Goal: Transaction & Acquisition: Obtain resource

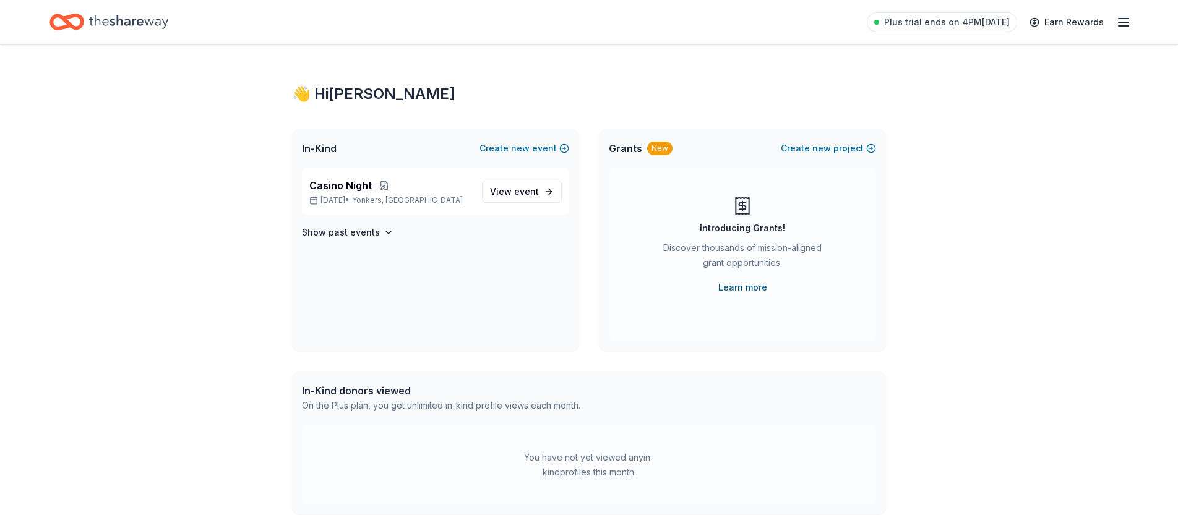
click at [739, 287] on link "Learn more" at bounding box center [742, 287] width 49 height 15
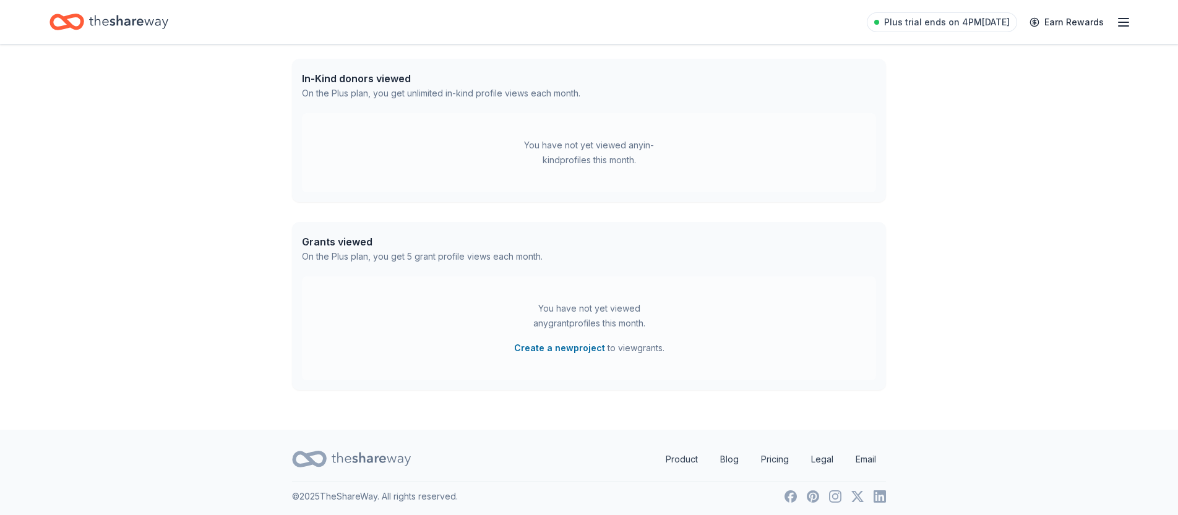
scroll to position [316, 0]
click at [527, 343] on button "Create a new project" at bounding box center [559, 344] width 91 height 15
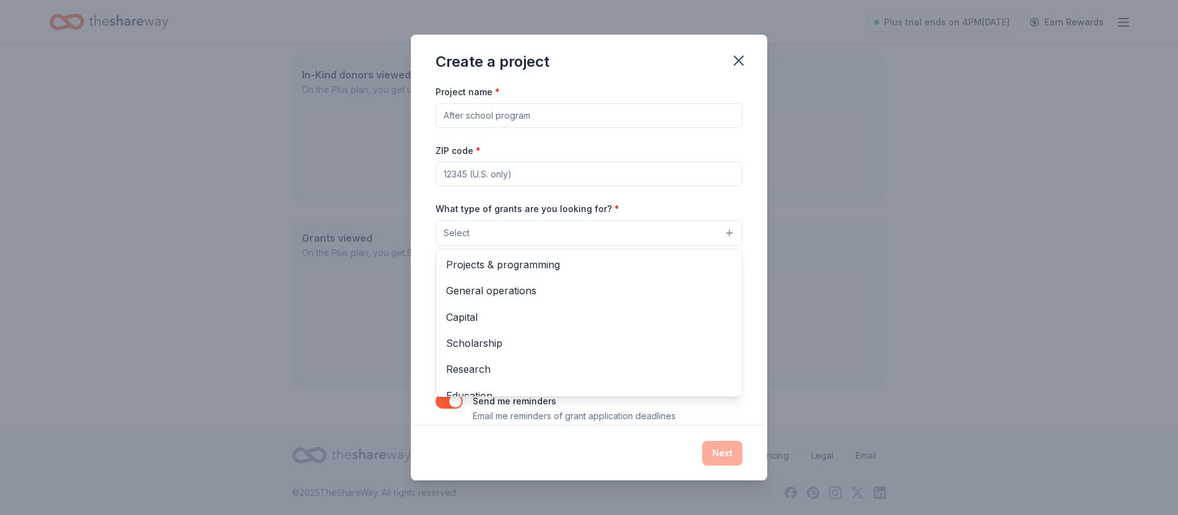
click at [538, 233] on button "Select" at bounding box center [589, 233] width 307 height 26
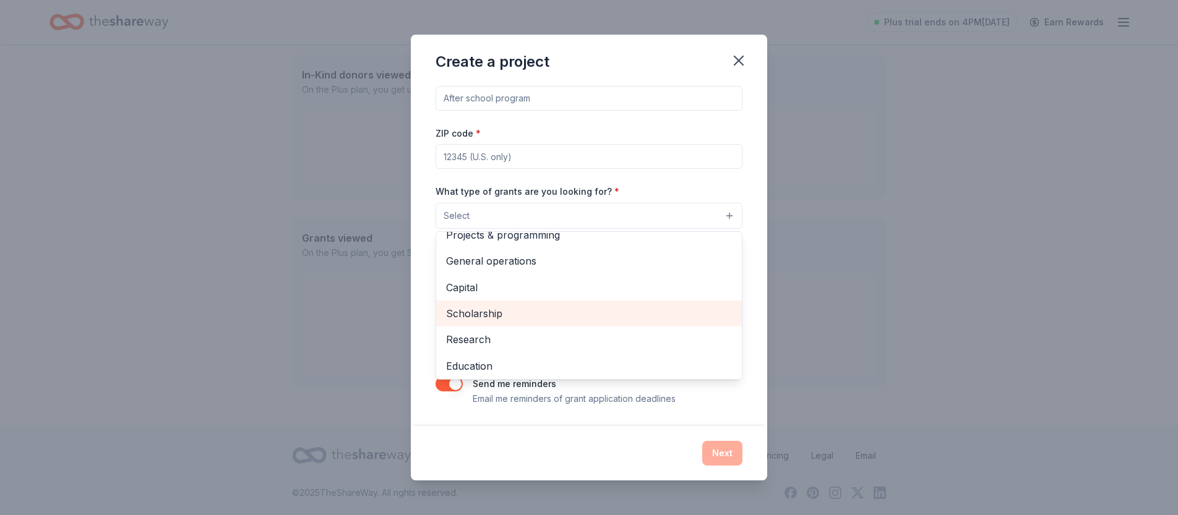
scroll to position [0, 0]
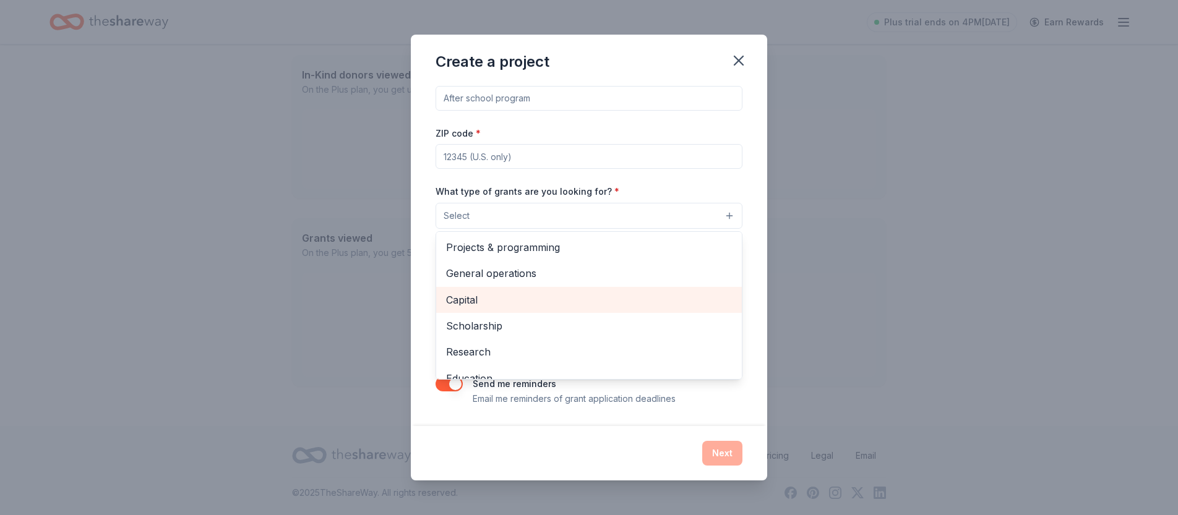
click at [494, 293] on span "Capital" at bounding box center [589, 300] width 286 height 16
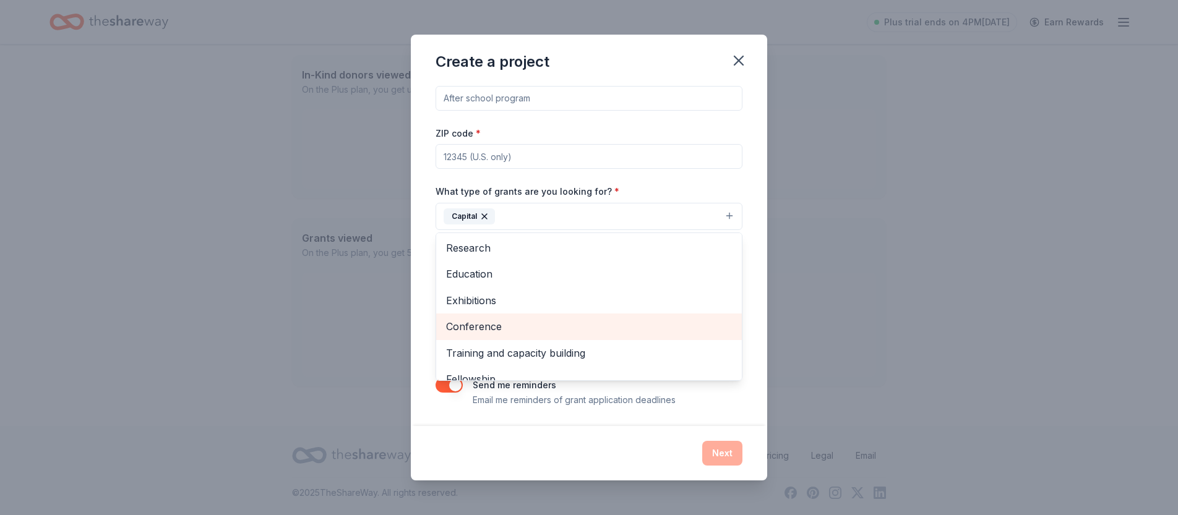
scroll to position [69, 0]
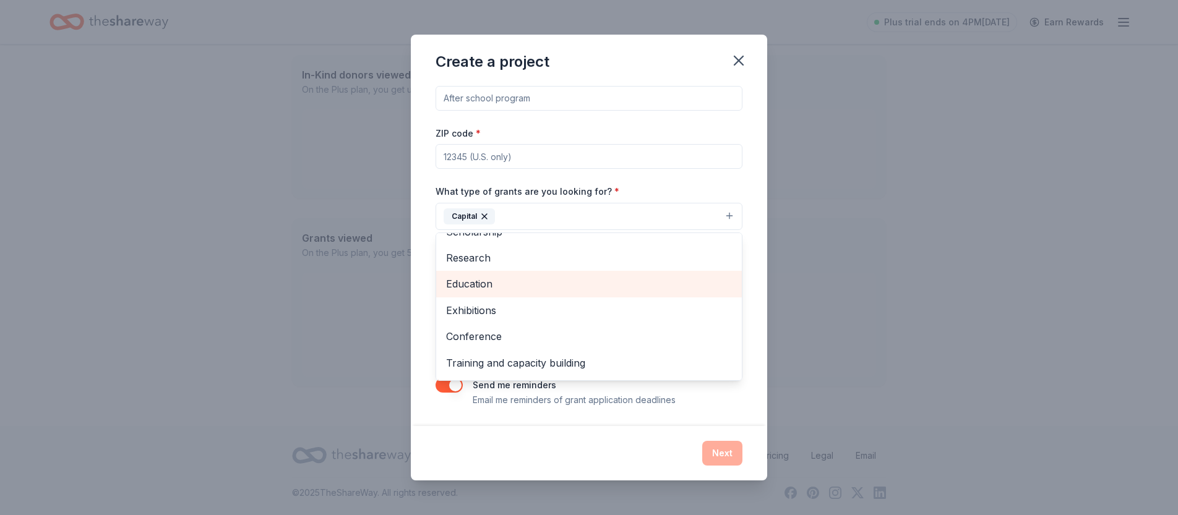
click at [484, 283] on span "Education" at bounding box center [589, 284] width 286 height 16
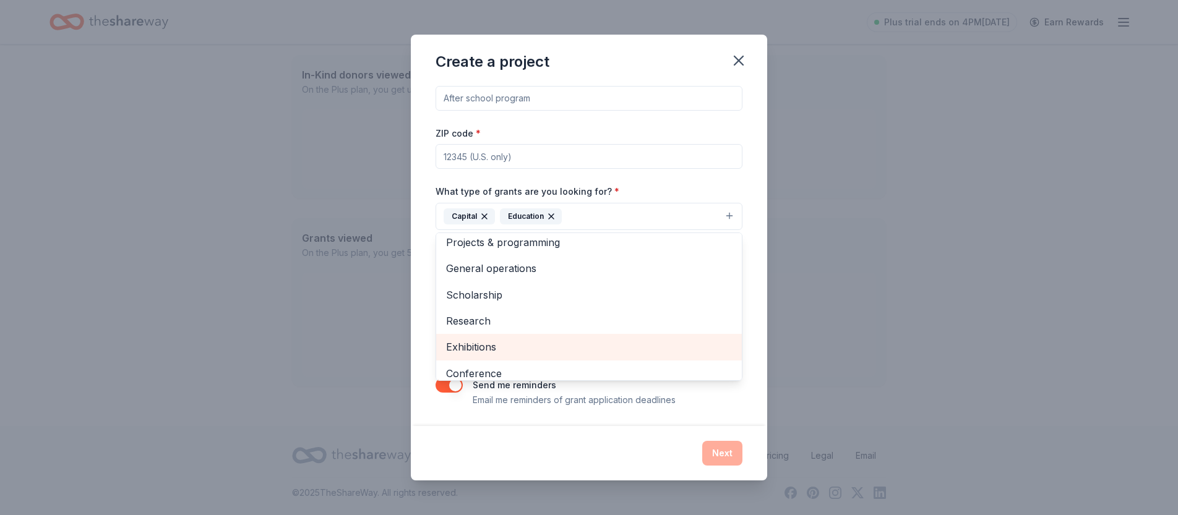
scroll to position [0, 0]
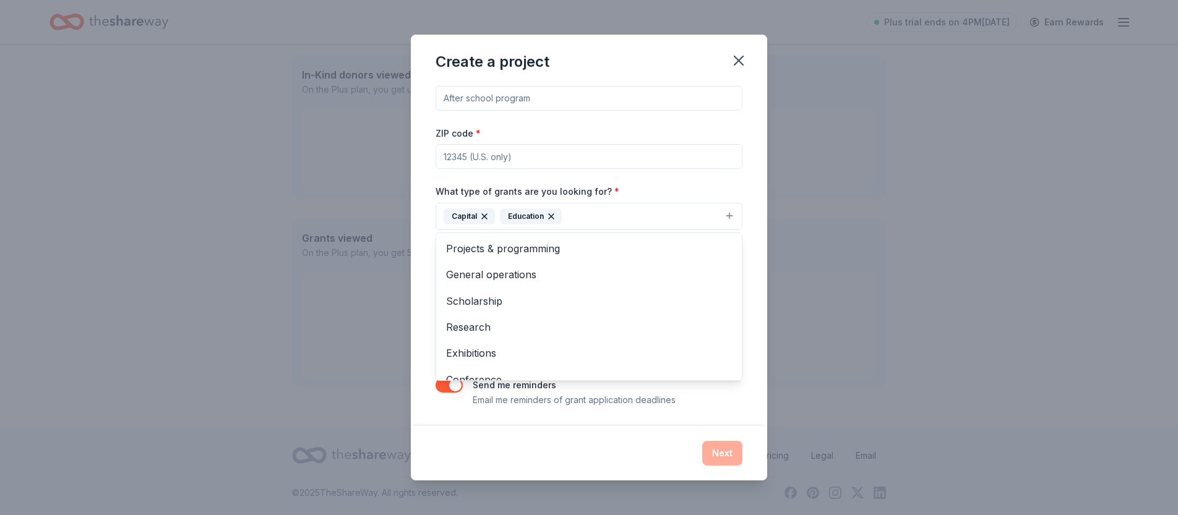
click at [505, 103] on div "Project name * ZIP code * What type of grants are you looking for? * Capital Ed…" at bounding box center [589, 237] width 307 height 341
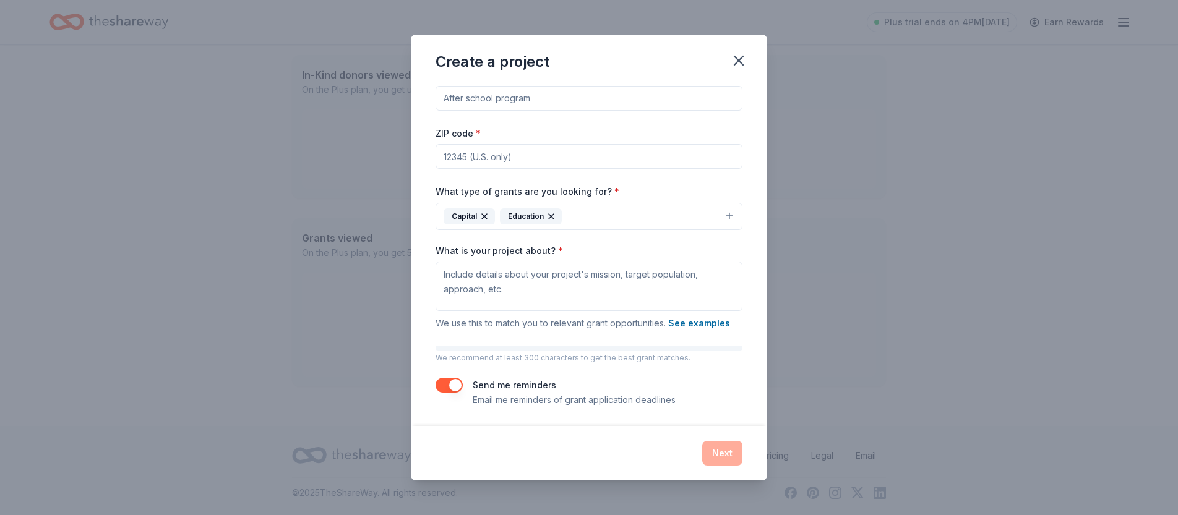
click at [501, 99] on input "Project name *" at bounding box center [589, 98] width 307 height 25
type input "School Improvements"
click at [465, 157] on input "ZIP code *" at bounding box center [589, 156] width 307 height 25
type input "10704"
click at [669, 180] on div "Project name * School Improvements ZIP code * 10704 What type of grants are you…" at bounding box center [589, 237] width 307 height 341
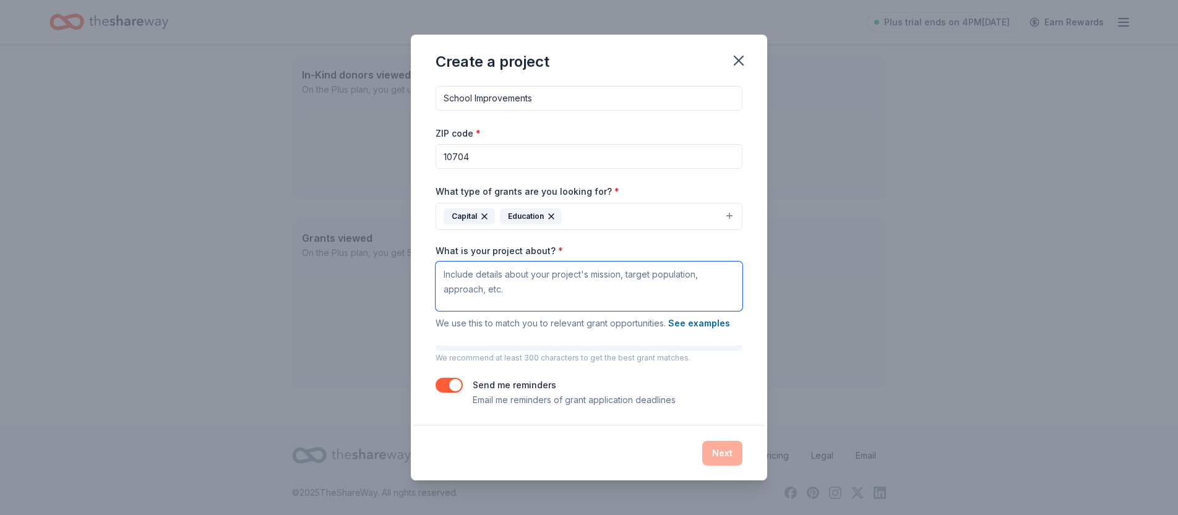
click at [541, 291] on textarea "What is your project about? *" at bounding box center [589, 286] width 307 height 49
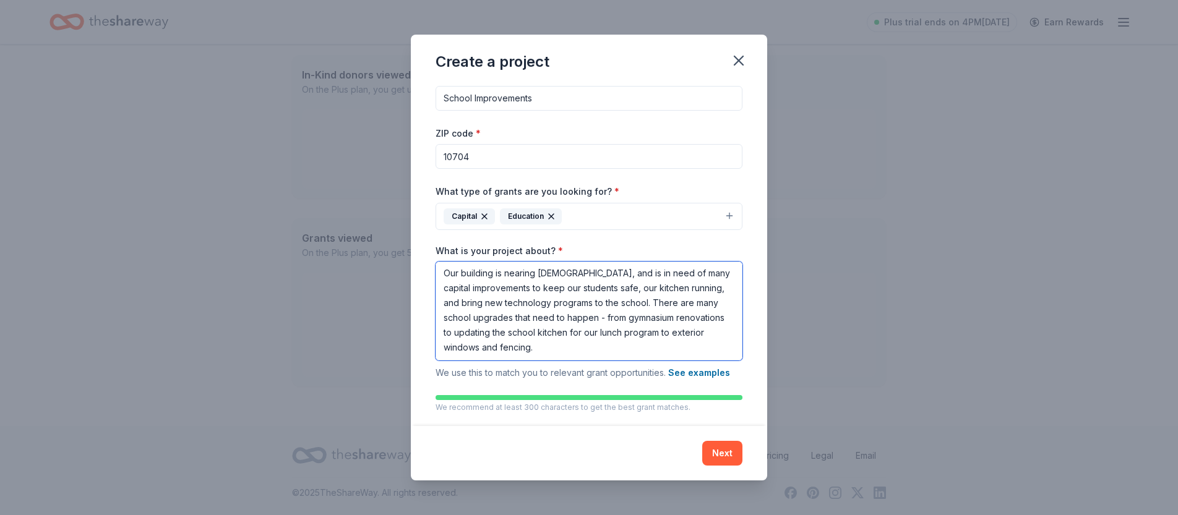
scroll to position [68, 0]
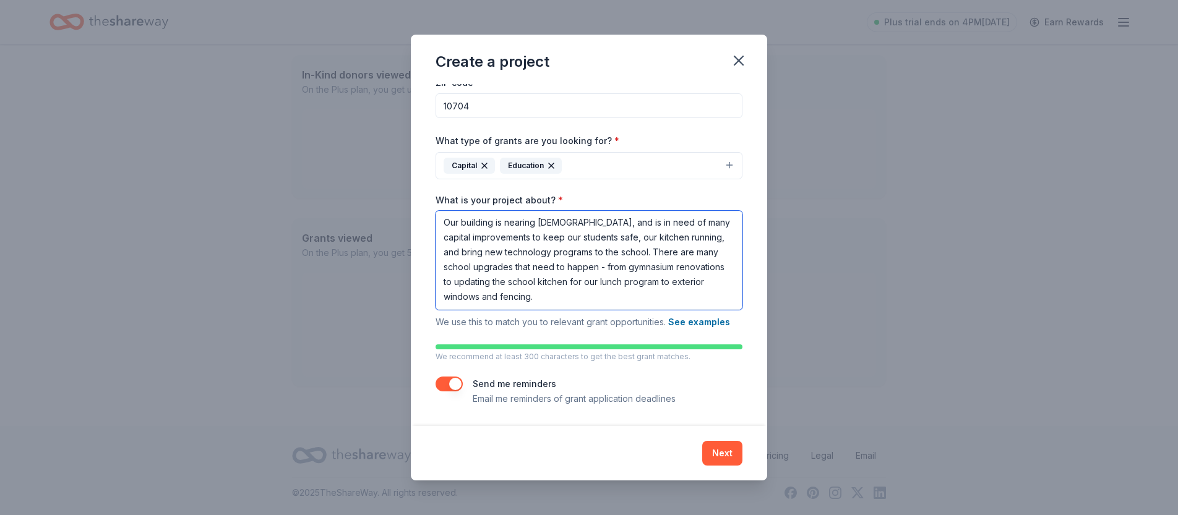
type textarea "Our building is nearing 75 years old, and is in need of many capital improvemen…"
click at [454, 387] on button "button" at bounding box center [449, 384] width 27 height 15
click at [724, 452] on button "Next" at bounding box center [722, 453] width 40 height 25
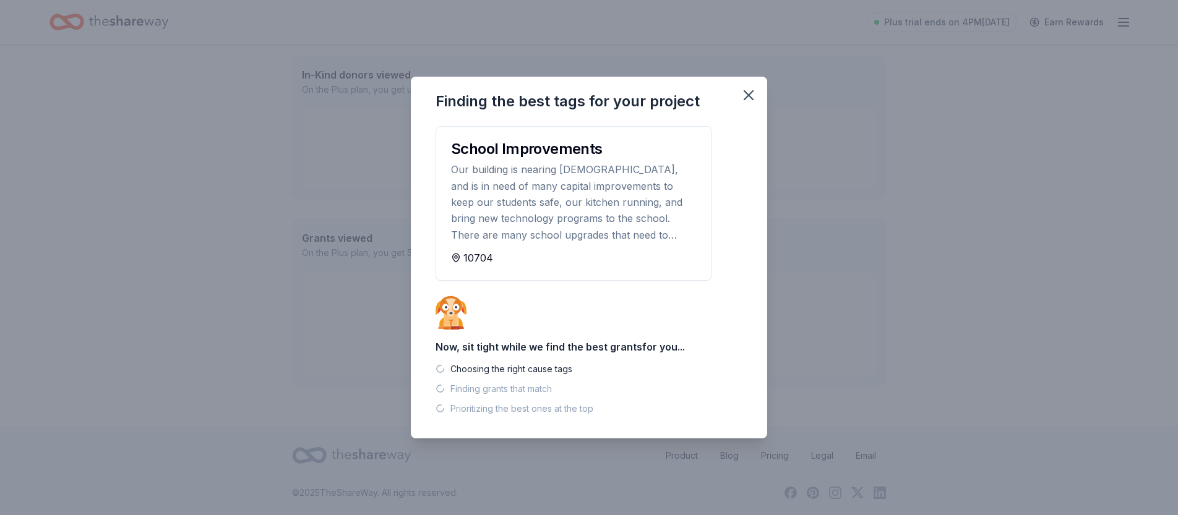
scroll to position [291, 0]
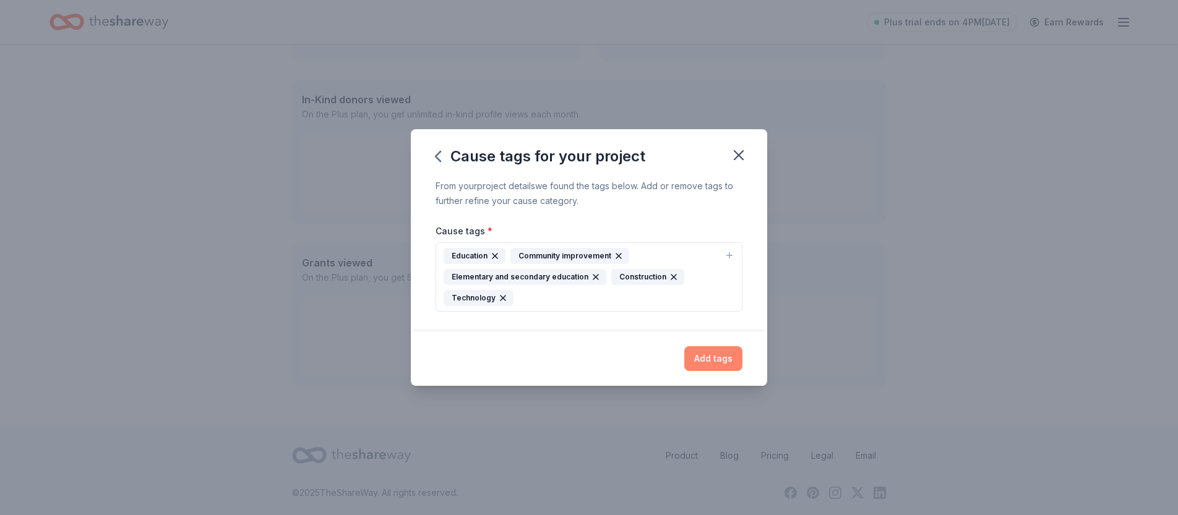
click at [701, 361] on button "Add tags" at bounding box center [713, 358] width 58 height 25
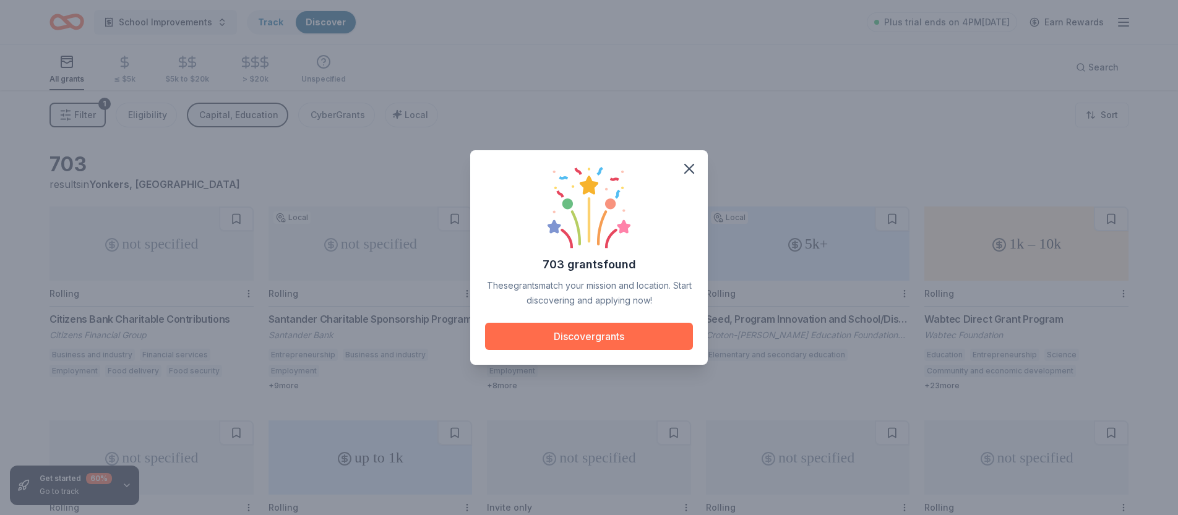
click at [592, 340] on button "Discover grants" at bounding box center [589, 336] width 208 height 27
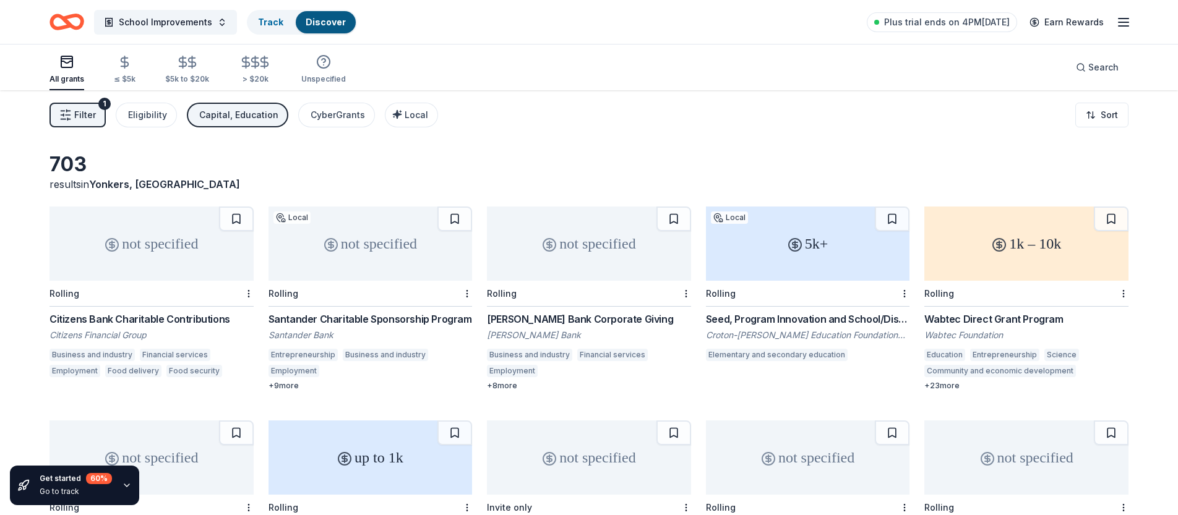
click at [243, 115] on div "Capital, Education" at bounding box center [238, 115] width 79 height 15
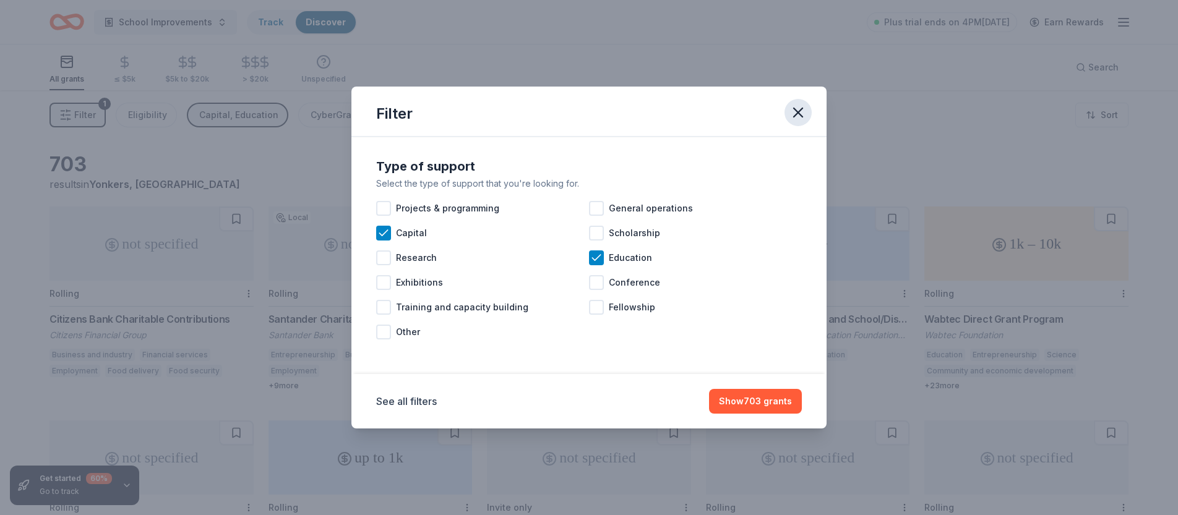
click at [795, 113] on icon "button" at bounding box center [797, 112] width 17 height 17
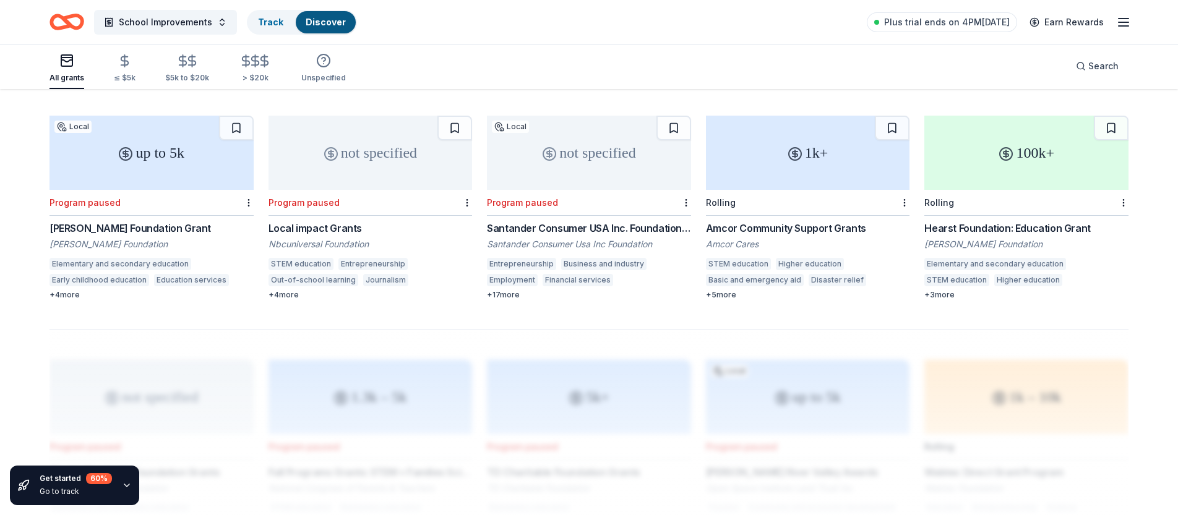
scroll to position [734, 0]
click at [973, 228] on div "Hearst Foundation: Education Grant" at bounding box center [1026, 227] width 204 height 15
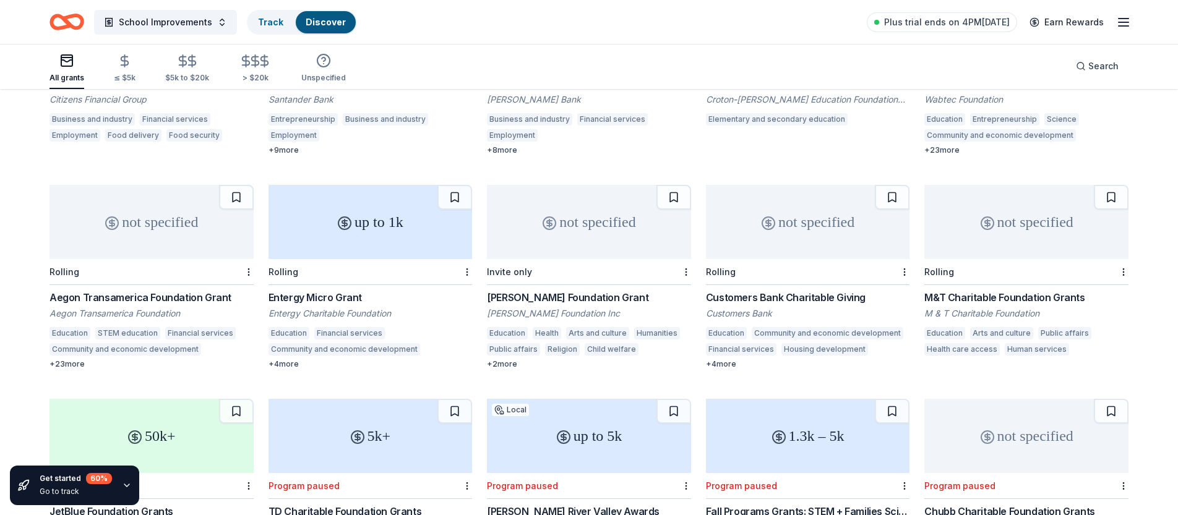
scroll to position [0, 0]
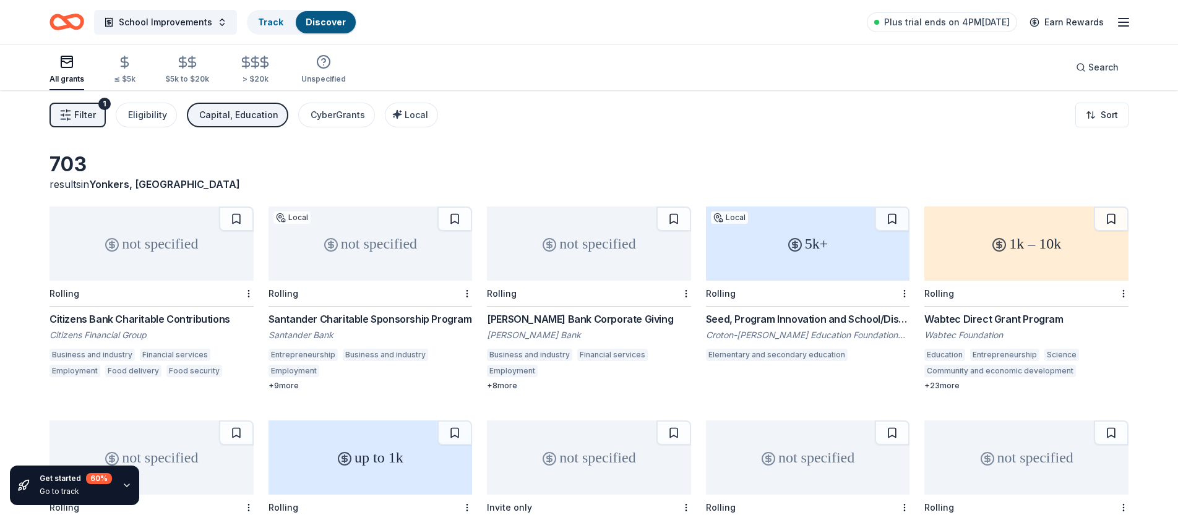
click at [72, 15] on icon "Home" at bounding box center [72, 21] width 19 height 12
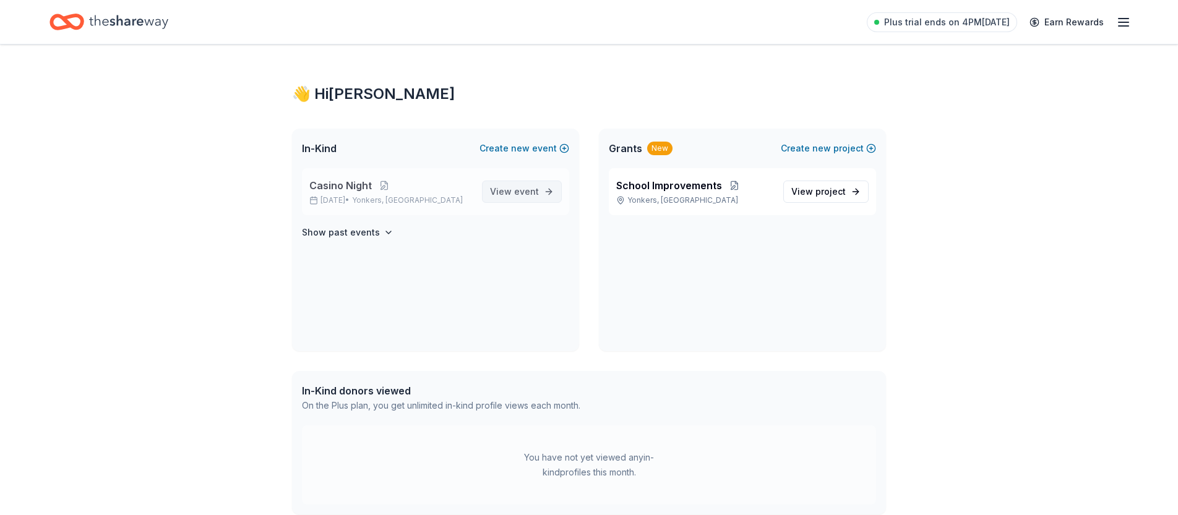
click at [512, 189] on span "View event" at bounding box center [514, 191] width 49 height 15
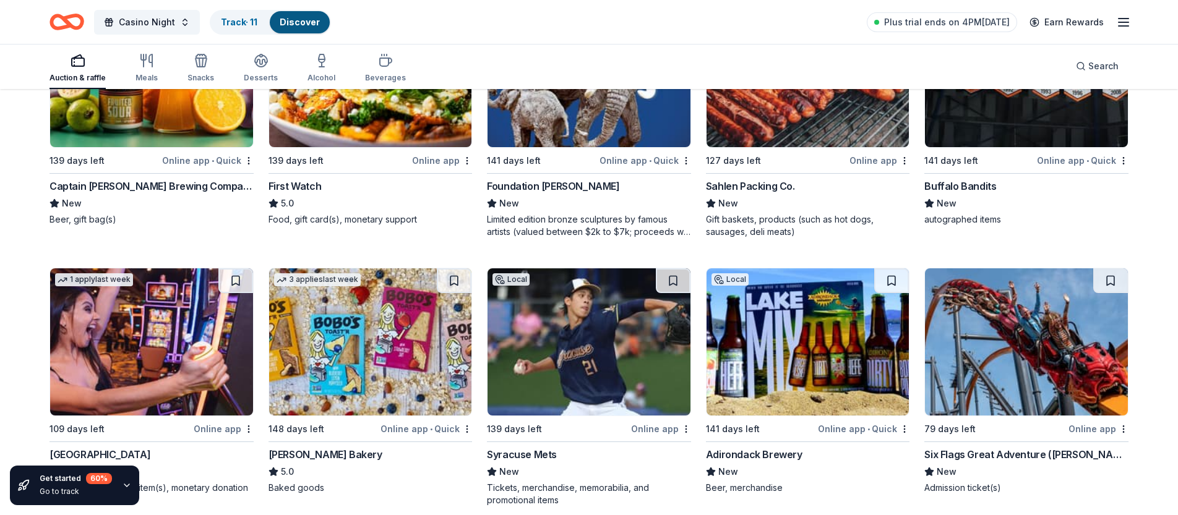
scroll to position [1329, 0]
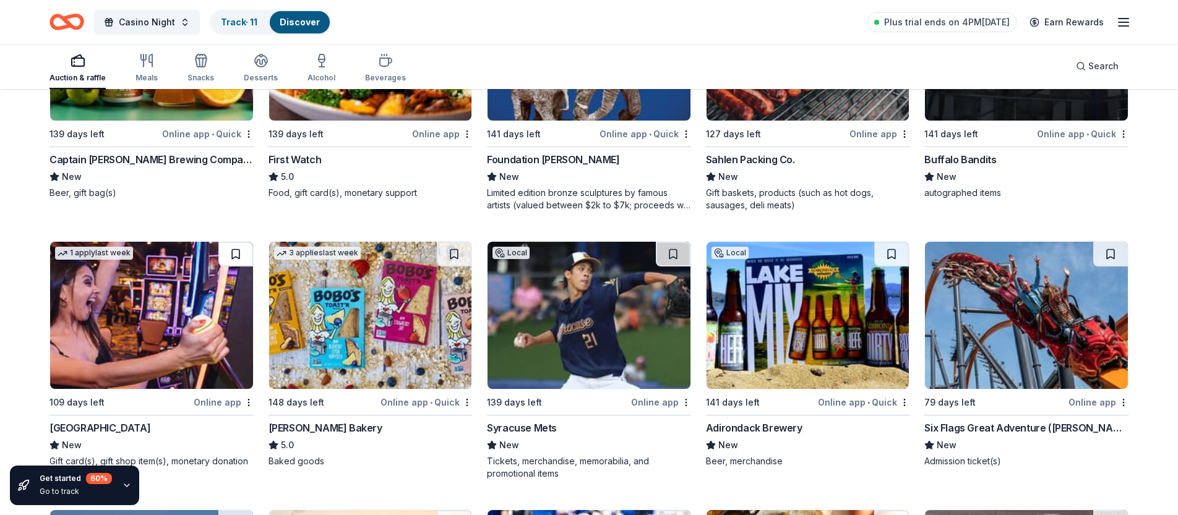
click at [233, 251] on button at bounding box center [235, 254] width 35 height 25
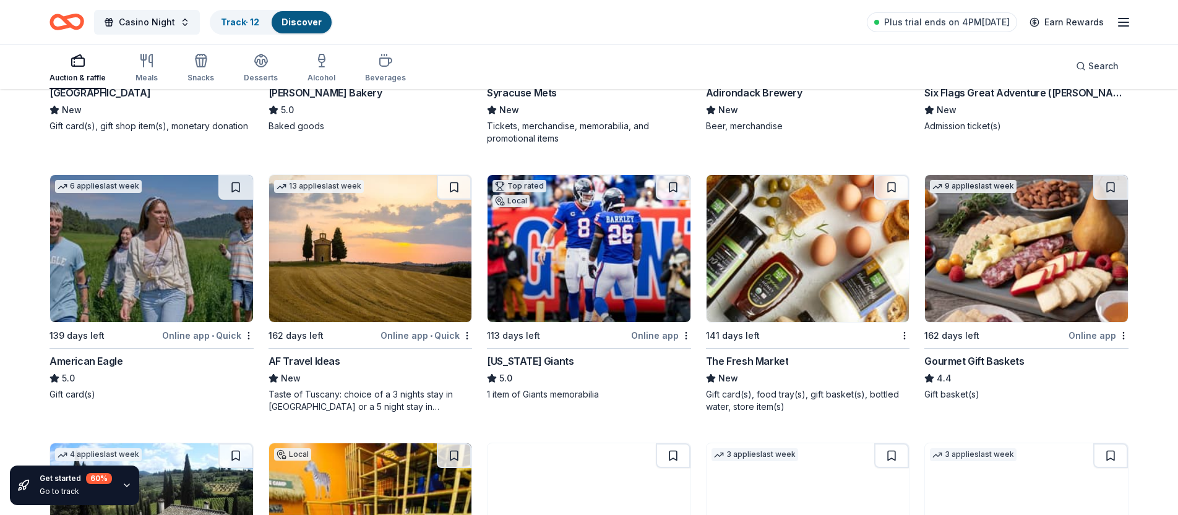
scroll to position [1667, 0]
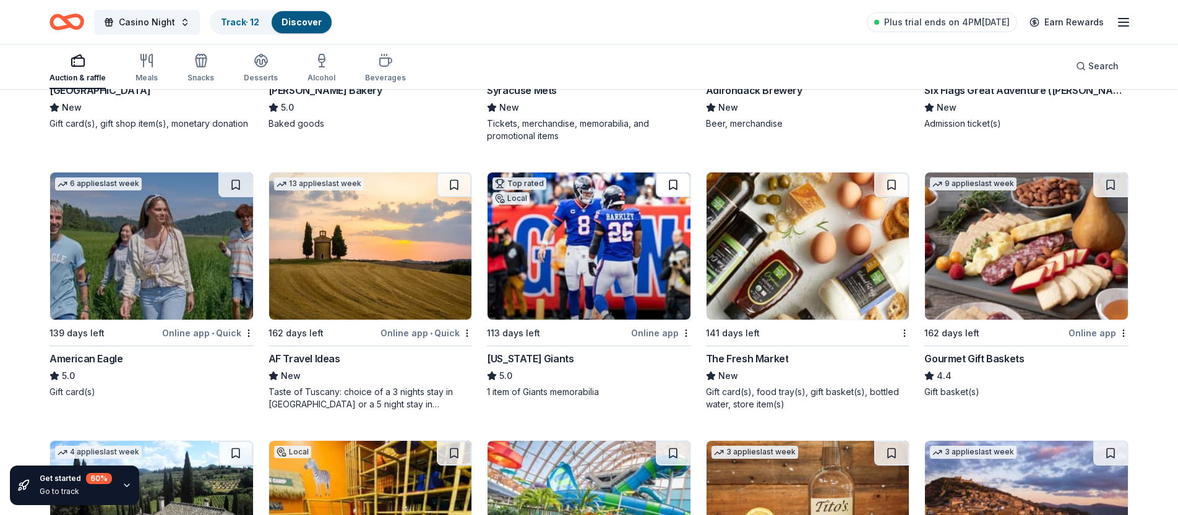
click at [674, 181] on button at bounding box center [673, 185] width 35 height 25
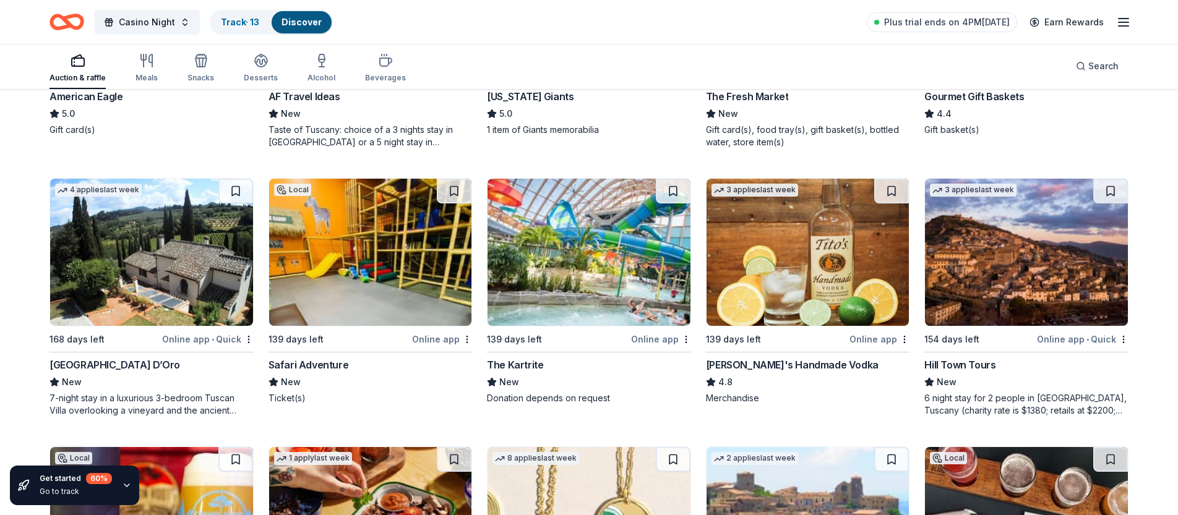
scroll to position [1931, 0]
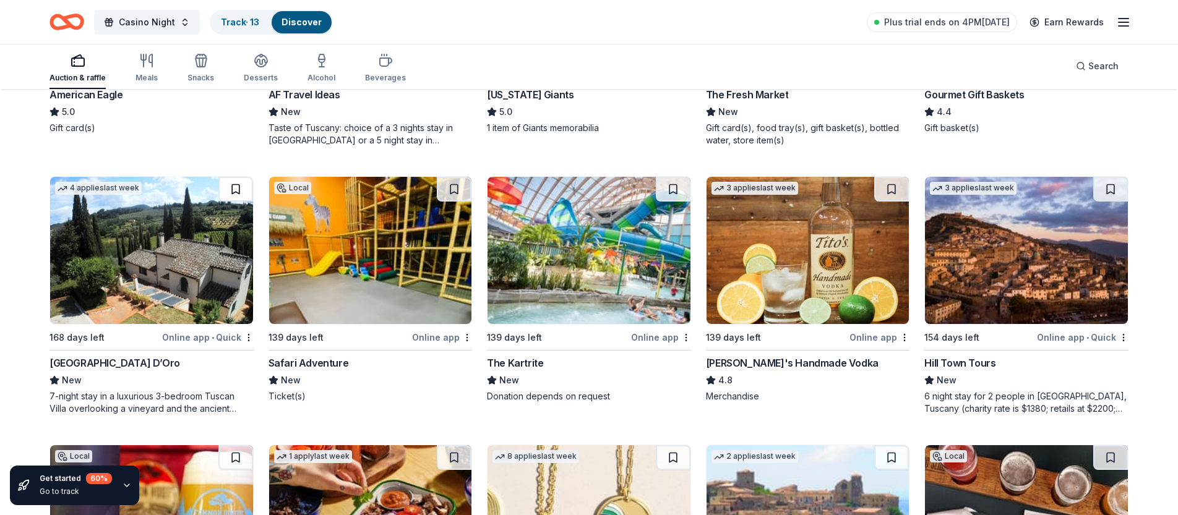
click at [240, 192] on button at bounding box center [235, 189] width 35 height 25
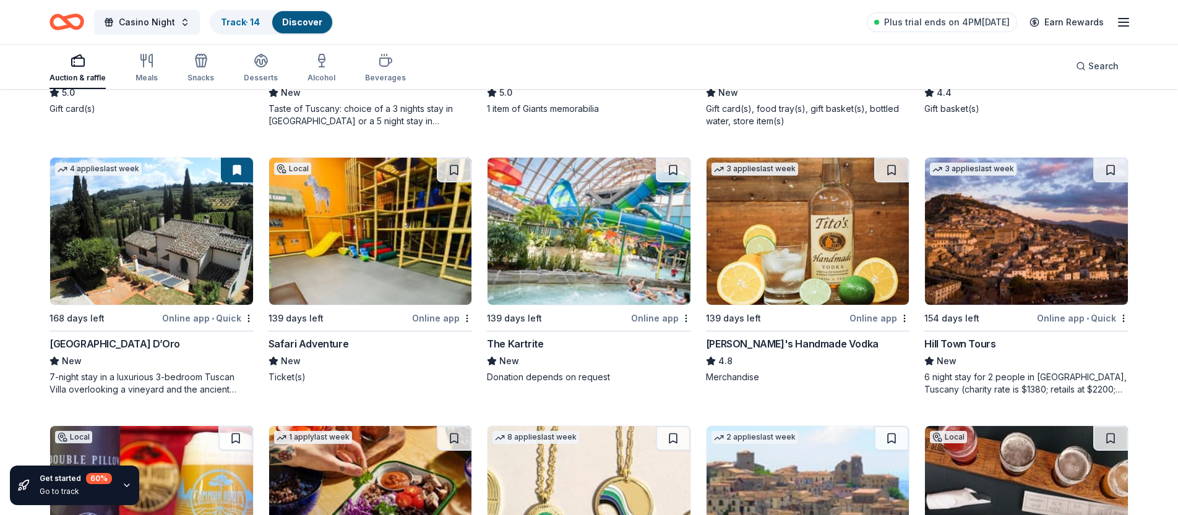
scroll to position [1952, 0]
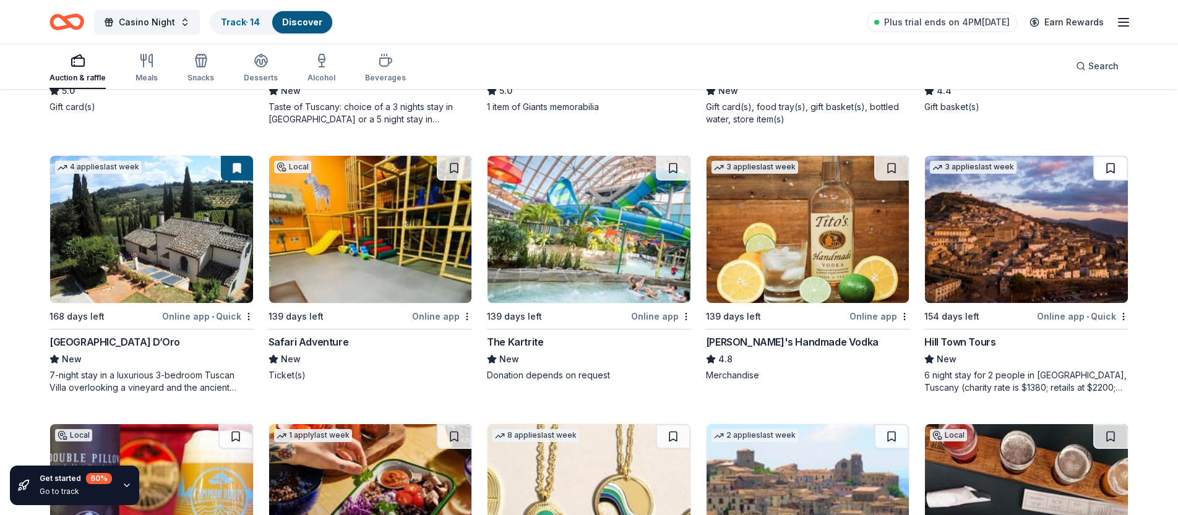
click at [1112, 170] on button at bounding box center [1110, 168] width 35 height 25
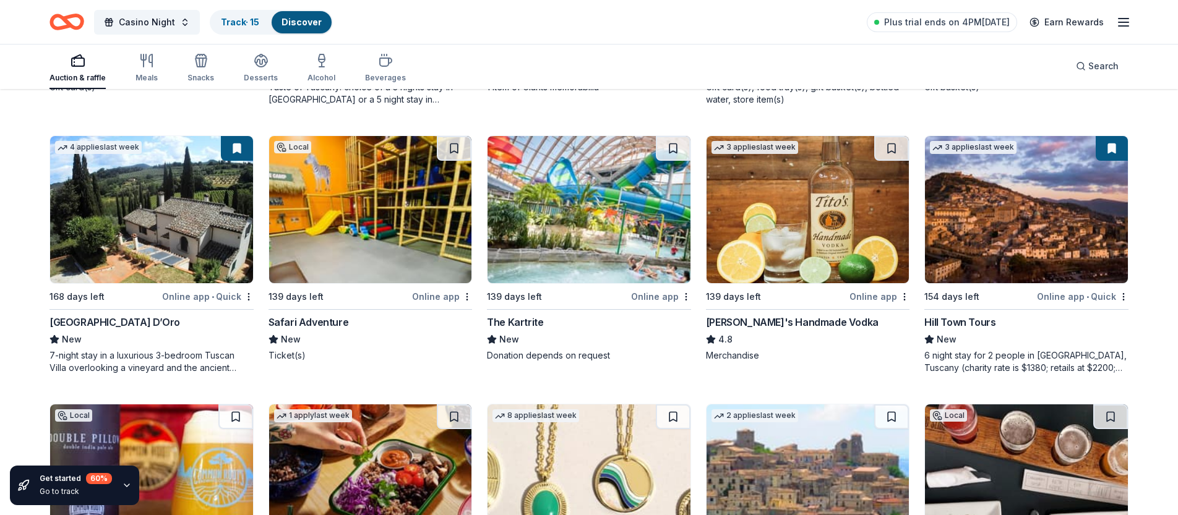
scroll to position [1973, 0]
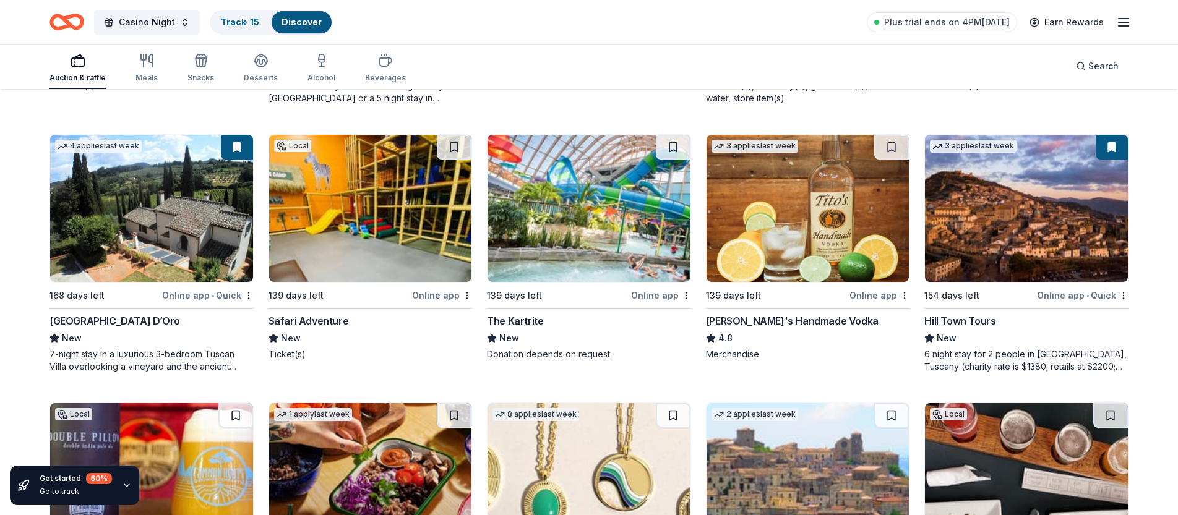
click at [1119, 143] on button at bounding box center [1112, 147] width 32 height 25
click at [1109, 152] on button at bounding box center [1112, 147] width 32 height 25
click at [1128, 152] on div "3 applies last week" at bounding box center [1026, 208] width 204 height 148
click at [142, 361] on div "7-night stay in a luxurious 3-bedroom Tuscan Villa overlooking a vineyard and t…" at bounding box center [151, 360] width 204 height 25
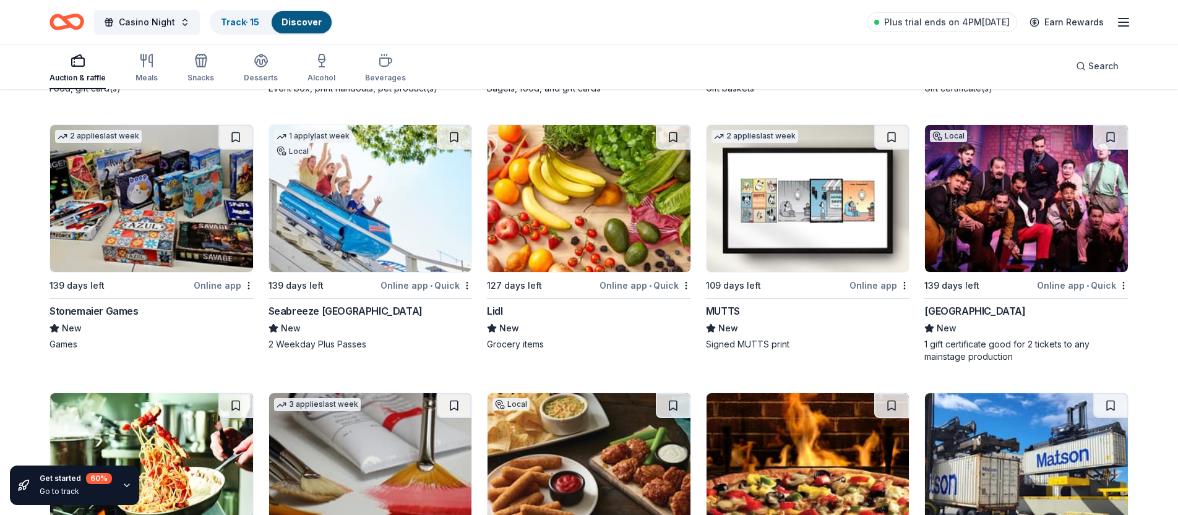
scroll to position [3850, 0]
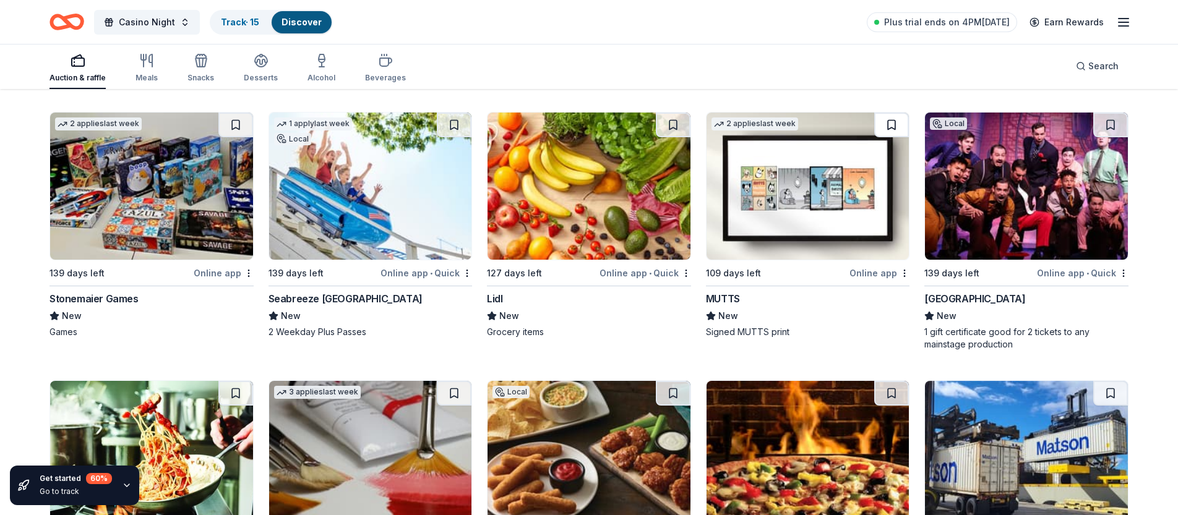
click at [892, 124] on button at bounding box center [891, 125] width 35 height 25
click at [678, 127] on button at bounding box center [673, 125] width 35 height 25
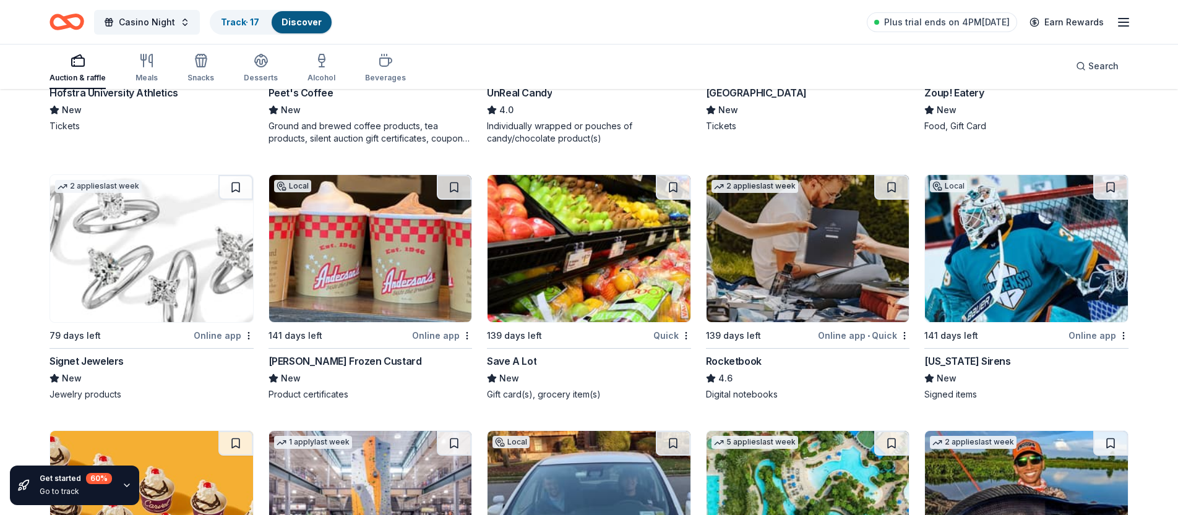
scroll to position [5362, 0]
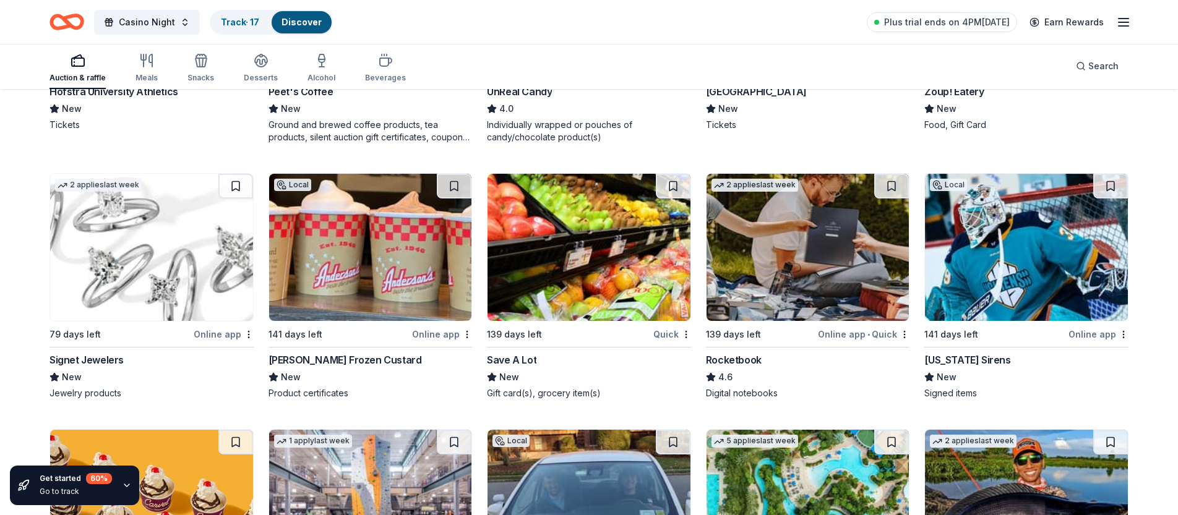
click at [106, 361] on div "Signet Jewelers" at bounding box center [86, 360] width 74 height 15
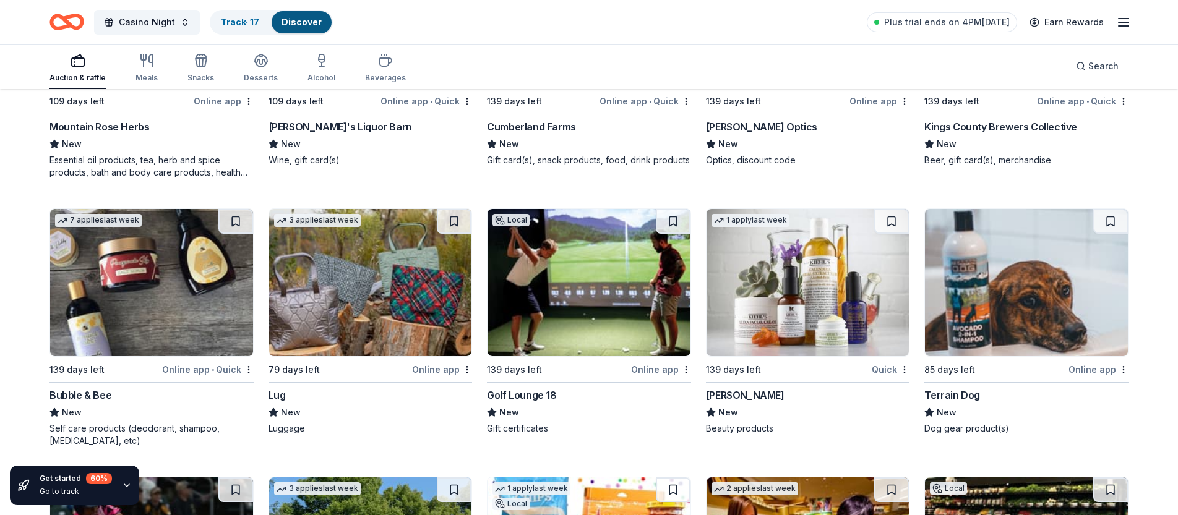
scroll to position [6379, 0]
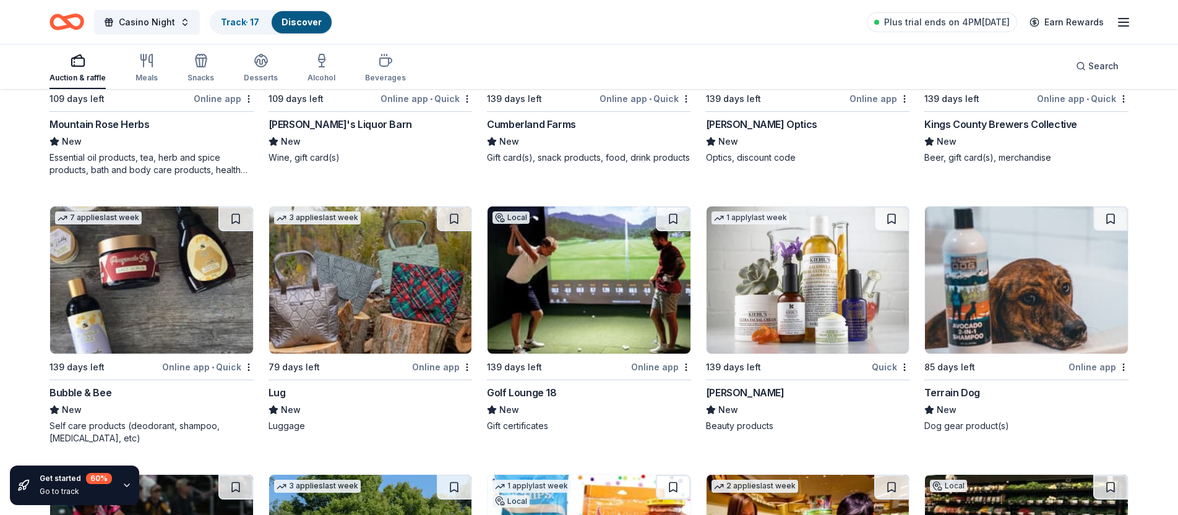
click at [362, 312] on img at bounding box center [370, 280] width 203 height 147
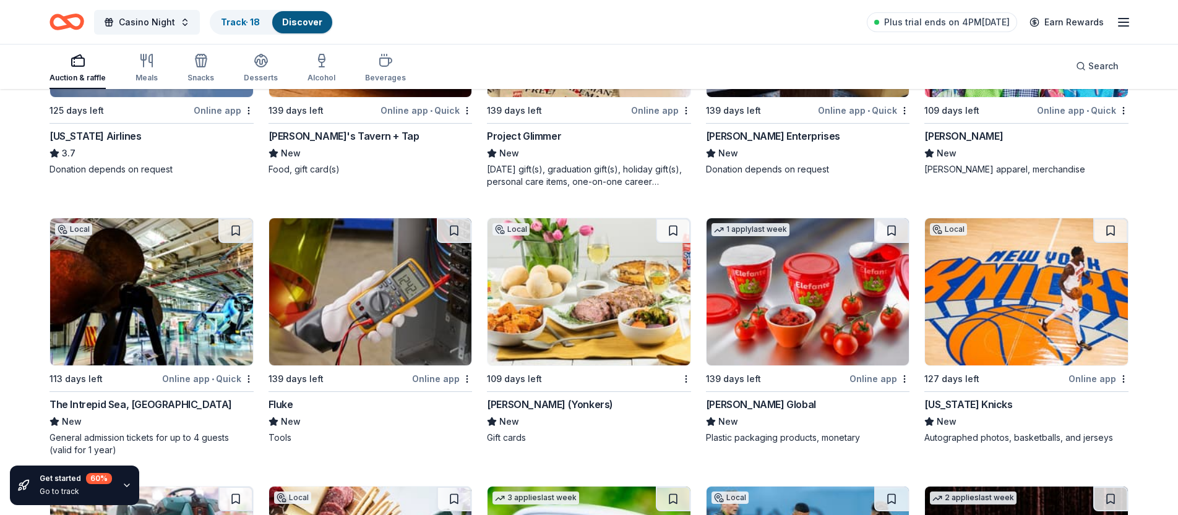
scroll to position [7199, 0]
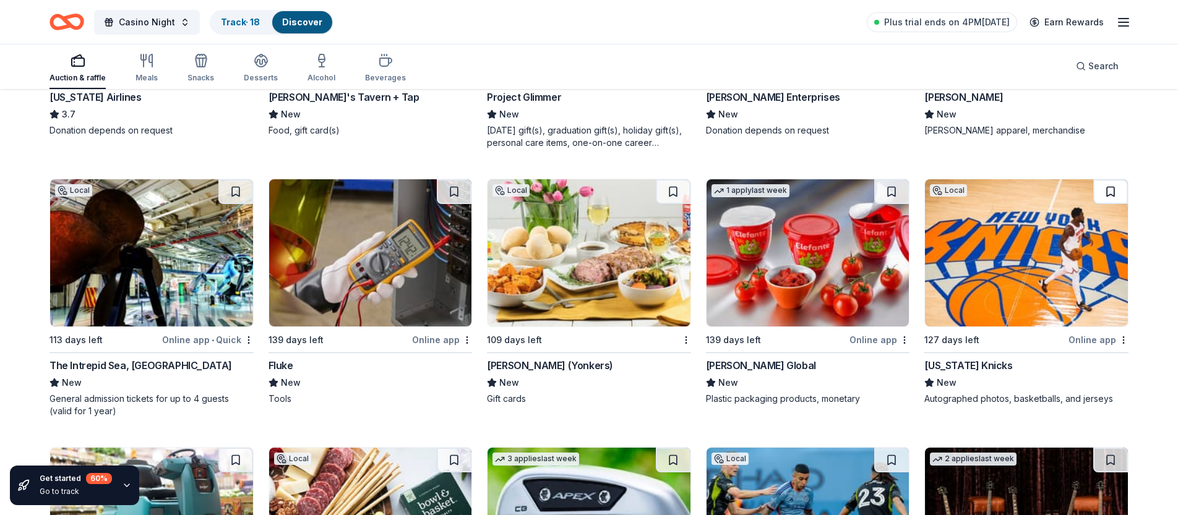
click at [1102, 192] on button at bounding box center [1110, 191] width 35 height 25
click at [238, 190] on button at bounding box center [235, 191] width 35 height 25
click at [679, 188] on button at bounding box center [673, 191] width 35 height 25
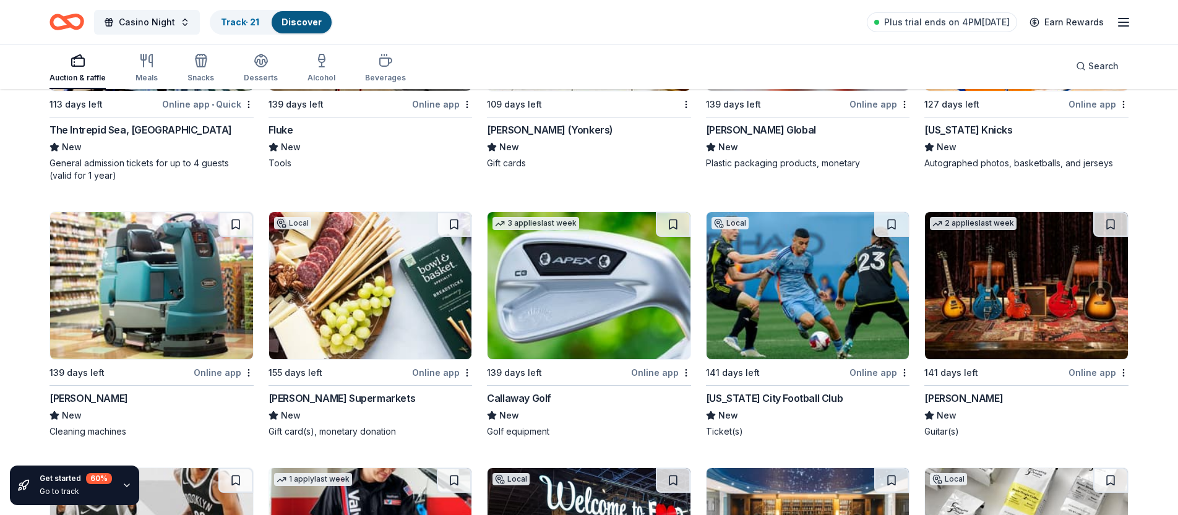
scroll to position [7436, 0]
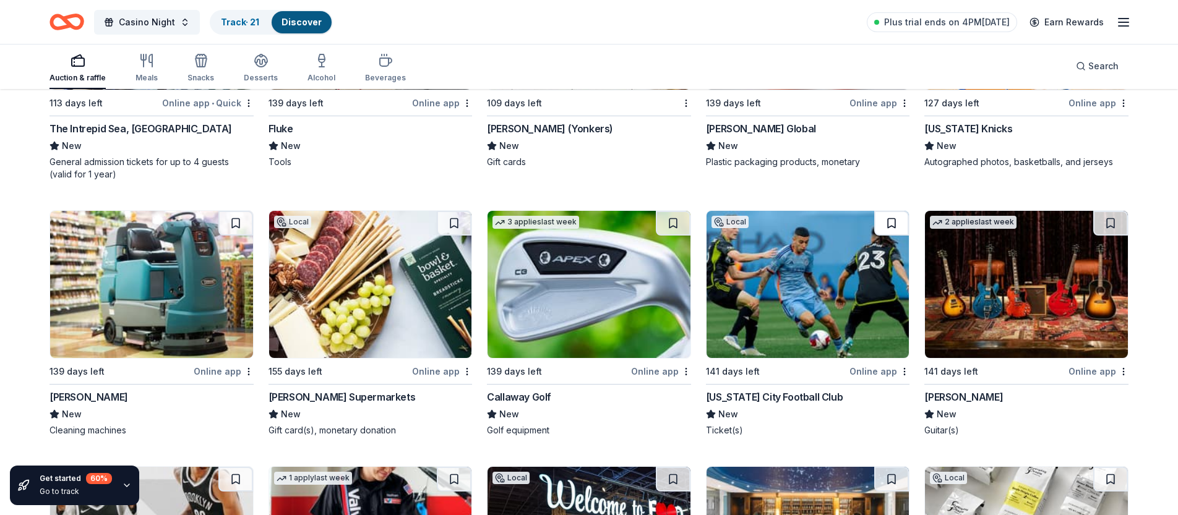
click at [895, 224] on button at bounding box center [891, 223] width 35 height 25
click at [984, 290] on img at bounding box center [1026, 284] width 203 height 147
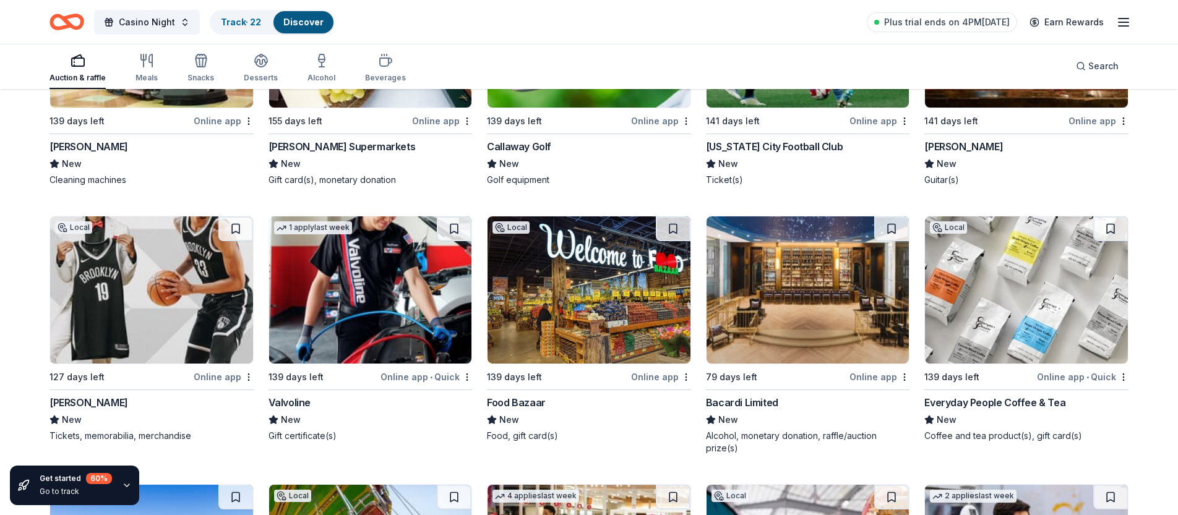
scroll to position [7684, 0]
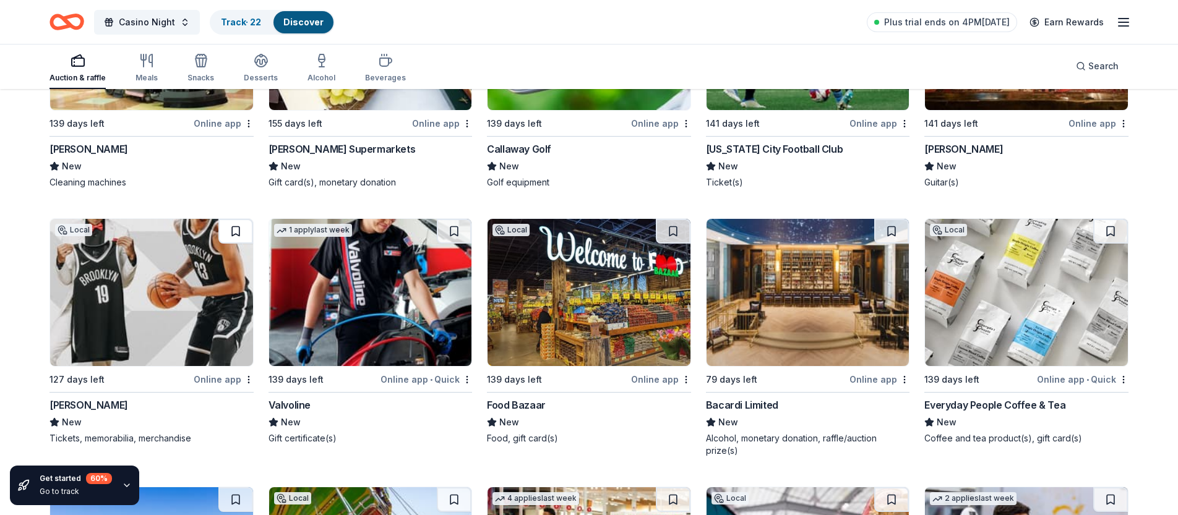
click at [229, 228] on button at bounding box center [235, 231] width 35 height 25
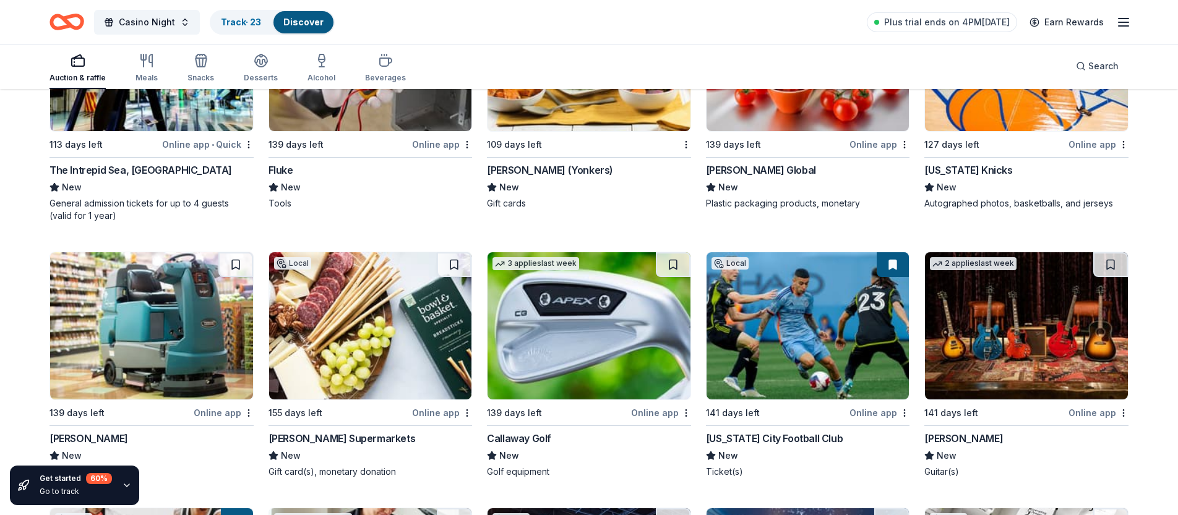
scroll to position [7390, 0]
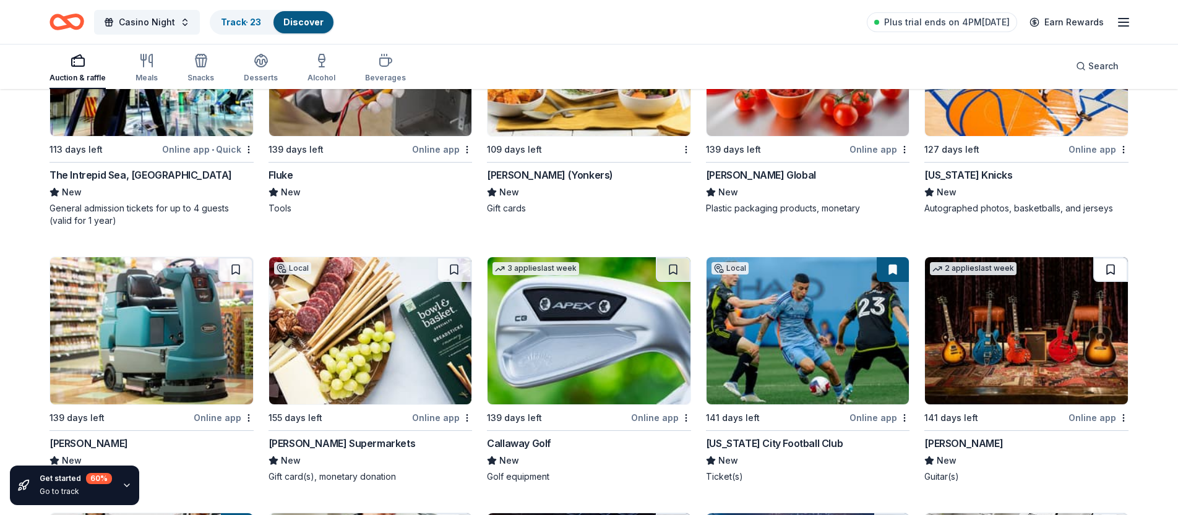
click at [1115, 272] on button at bounding box center [1110, 269] width 35 height 25
click at [678, 266] on button at bounding box center [673, 269] width 35 height 25
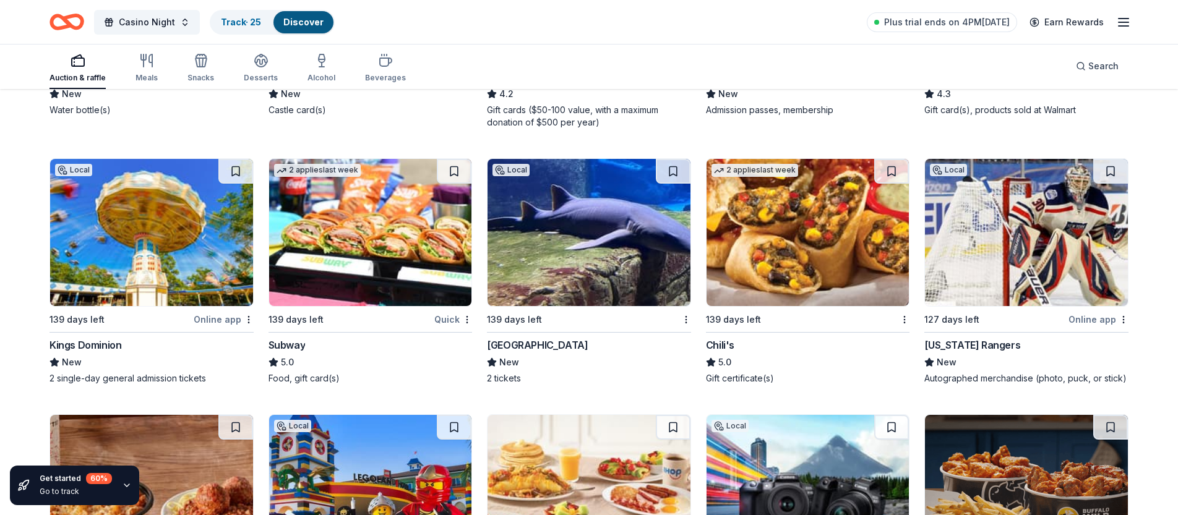
scroll to position [8275, 0]
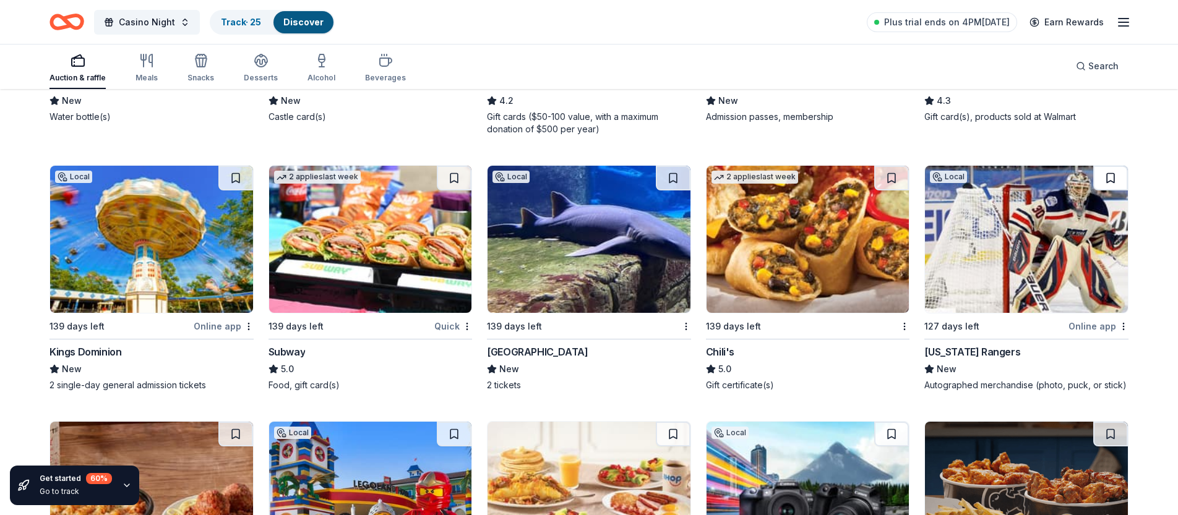
click at [1106, 181] on button at bounding box center [1110, 178] width 35 height 25
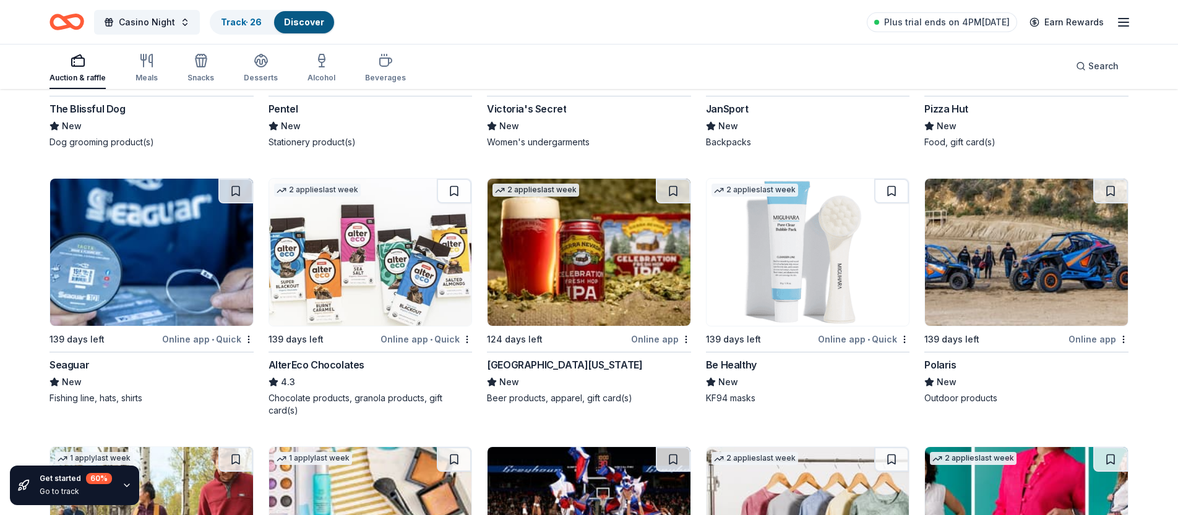
scroll to position [10080, 0]
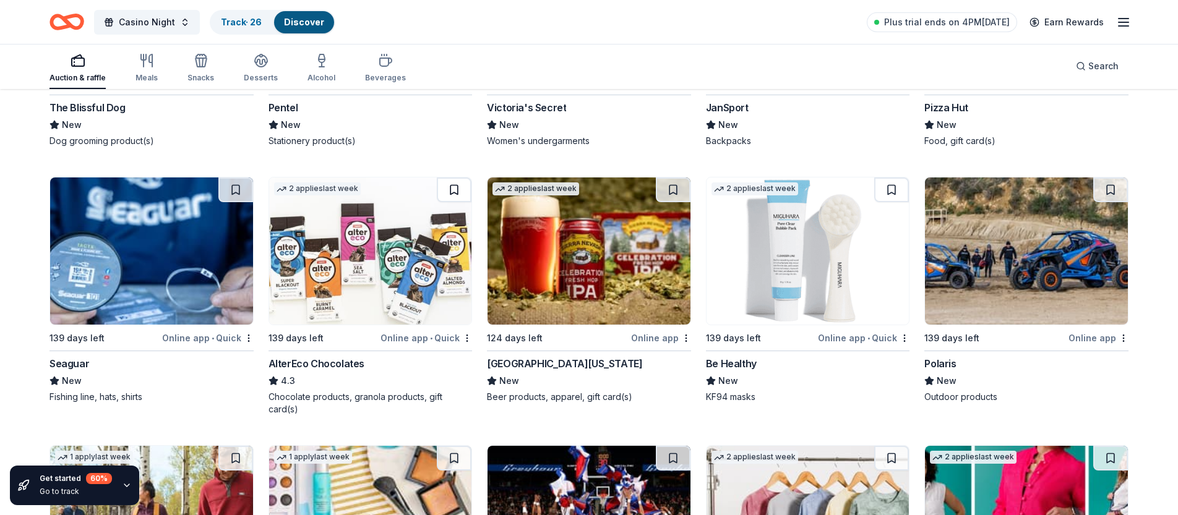
click at [458, 189] on button at bounding box center [454, 190] width 35 height 25
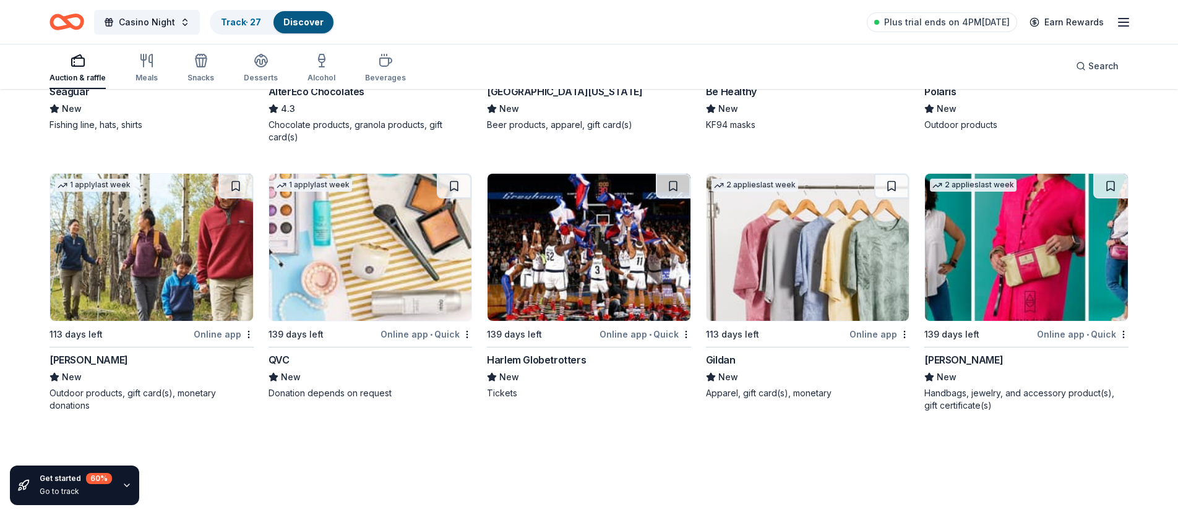
scroll to position [10354, 0]
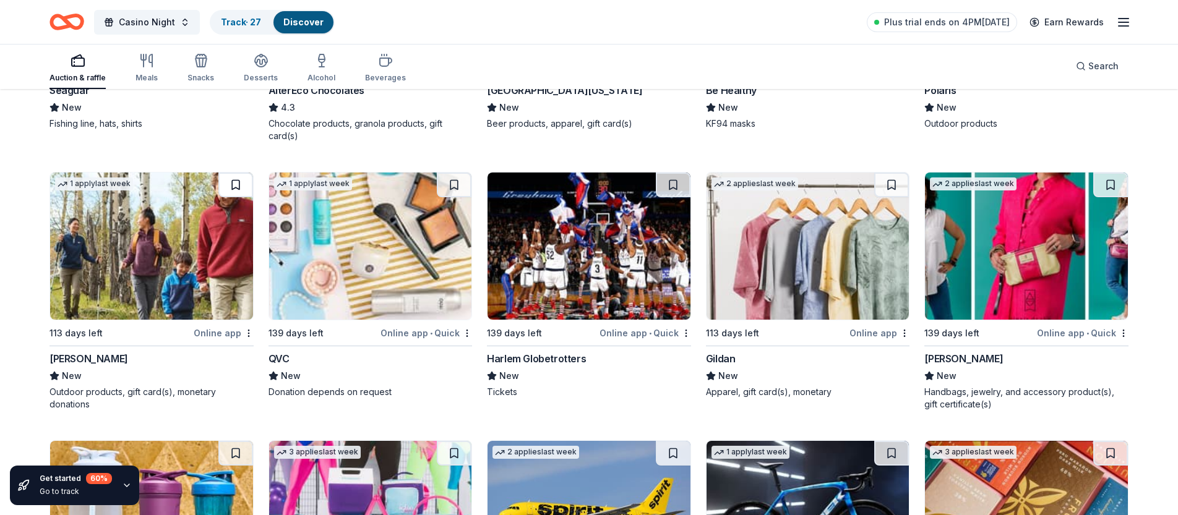
click at [238, 182] on button at bounding box center [235, 185] width 35 height 25
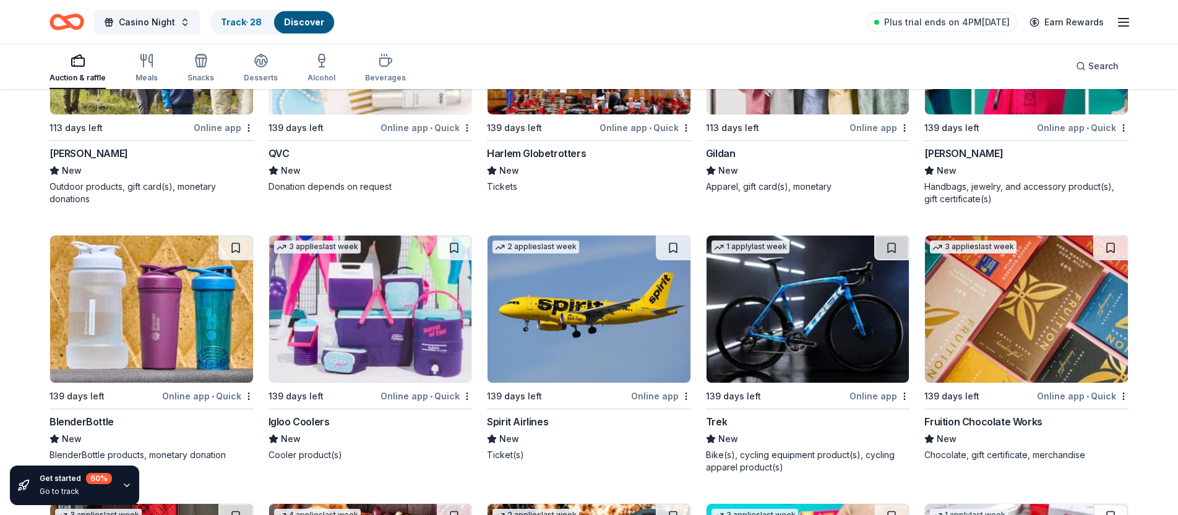
scroll to position [10560, 0]
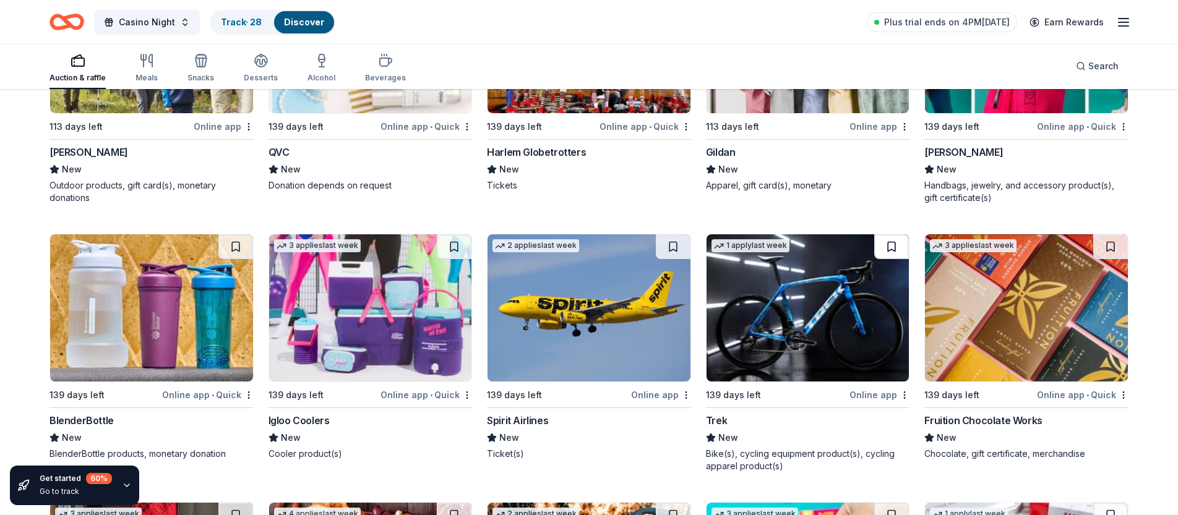
click at [888, 247] on button at bounding box center [891, 246] width 35 height 25
click at [671, 243] on button at bounding box center [673, 246] width 35 height 25
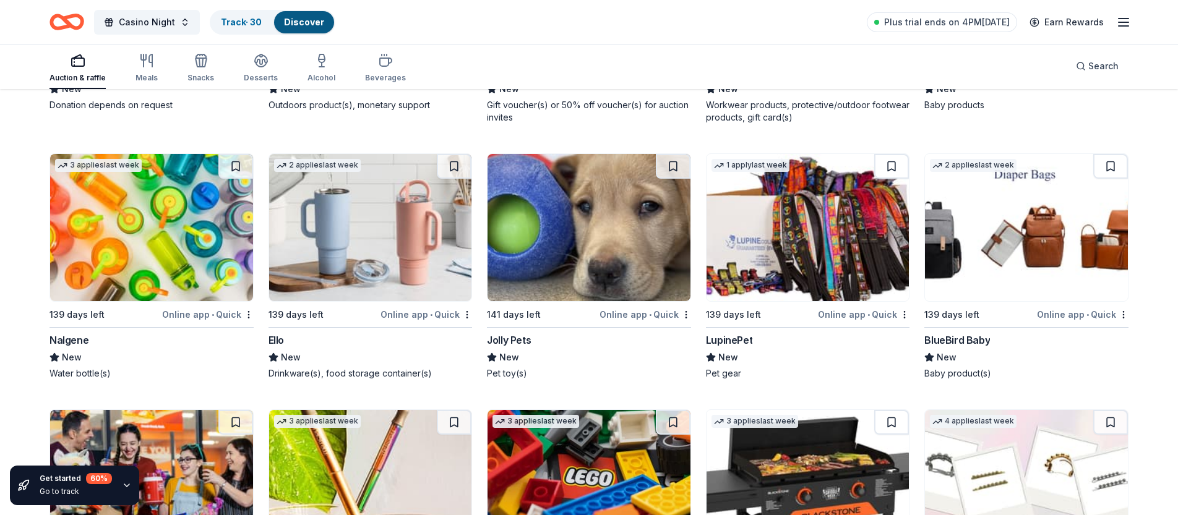
scroll to position [11445, 0]
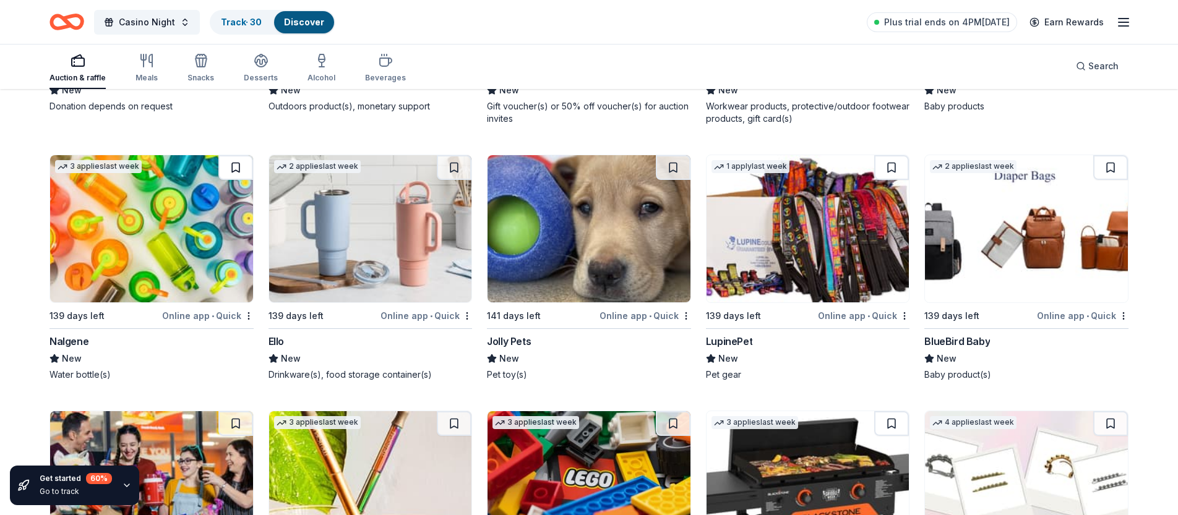
click at [233, 170] on button at bounding box center [235, 167] width 35 height 25
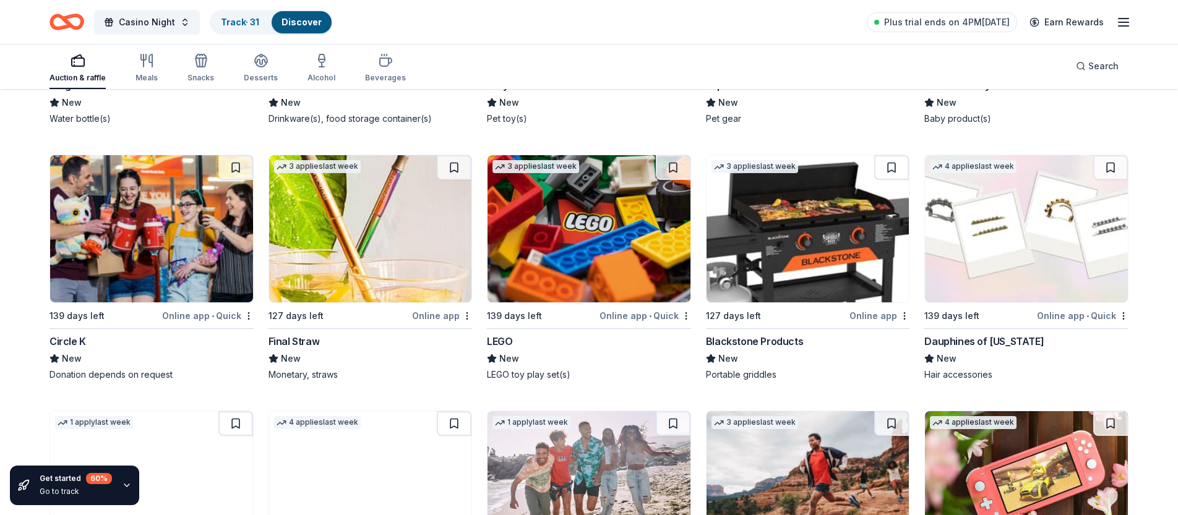
scroll to position [11702, 0]
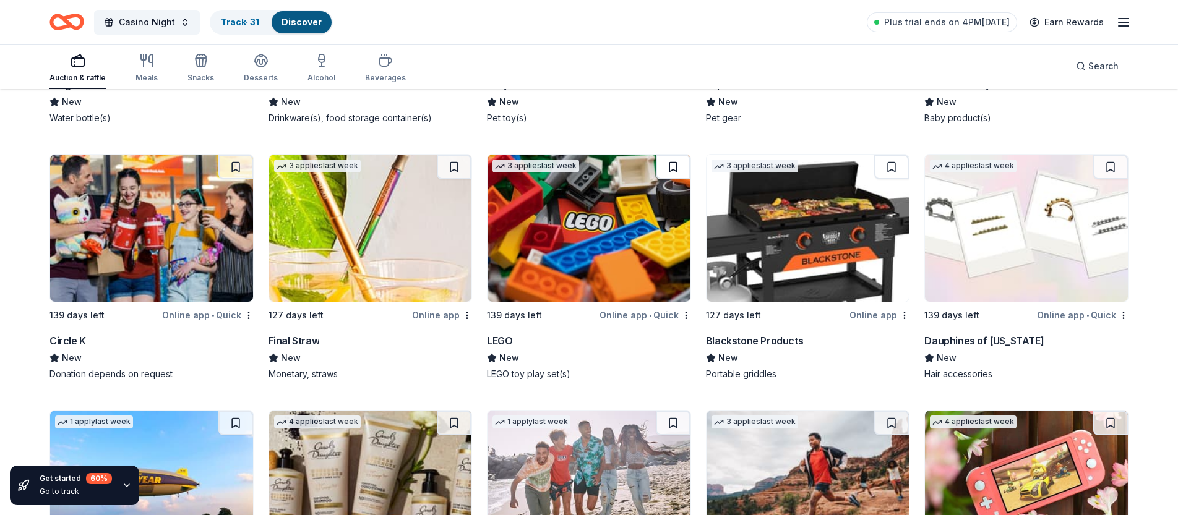
click at [669, 167] on button at bounding box center [673, 167] width 35 height 25
click at [887, 166] on button at bounding box center [891, 167] width 35 height 25
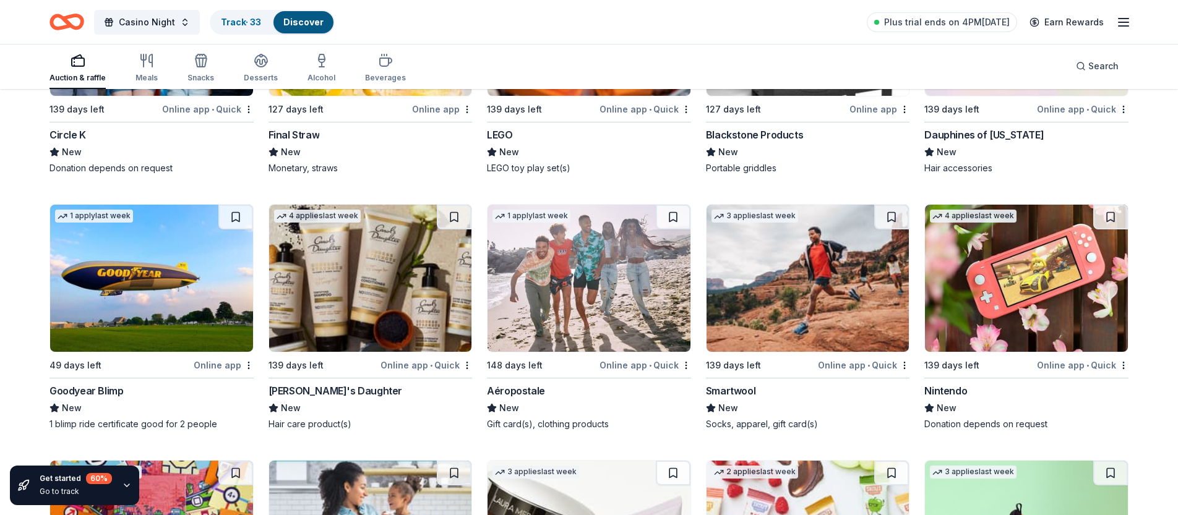
scroll to position [11914, 0]
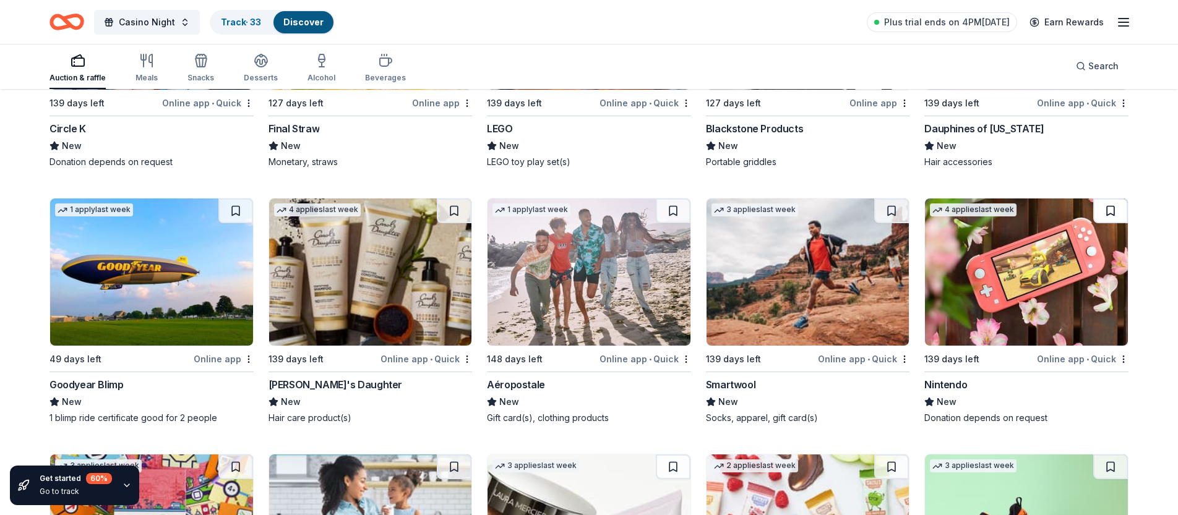
click at [1112, 213] on button at bounding box center [1110, 211] width 35 height 25
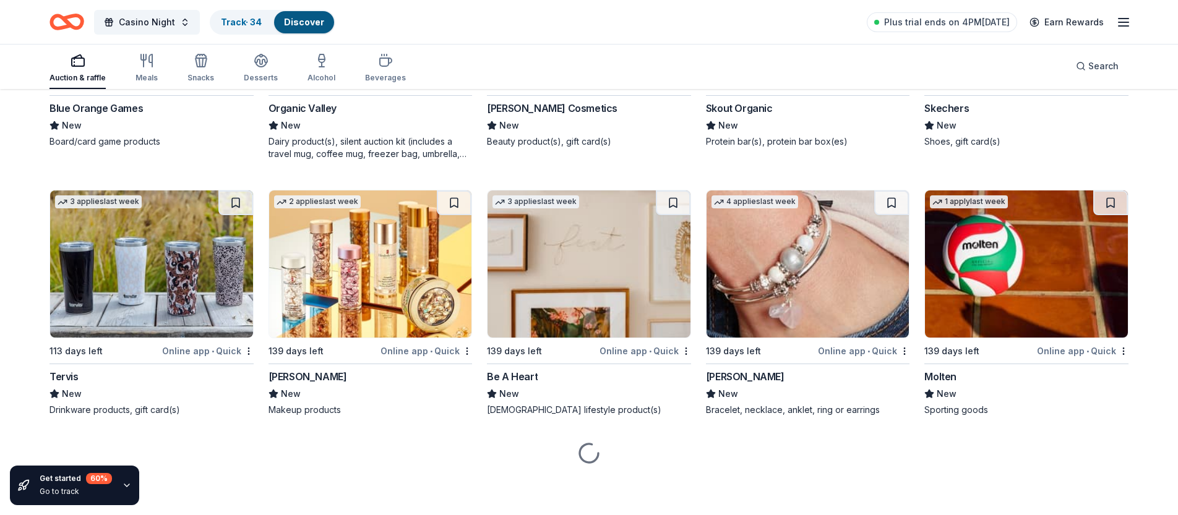
scroll to position [12447, 0]
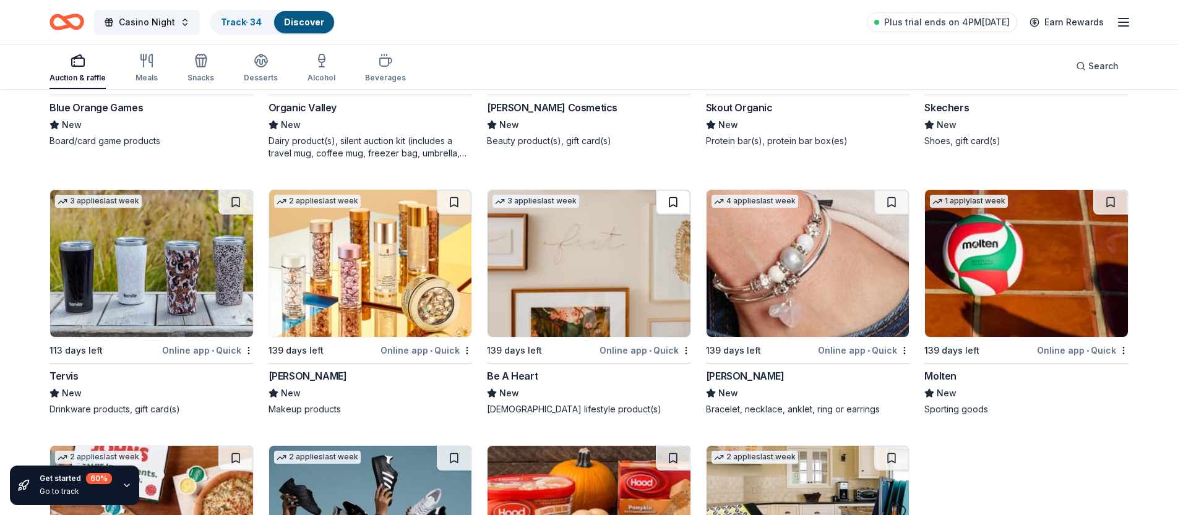
click at [679, 200] on button at bounding box center [673, 202] width 35 height 25
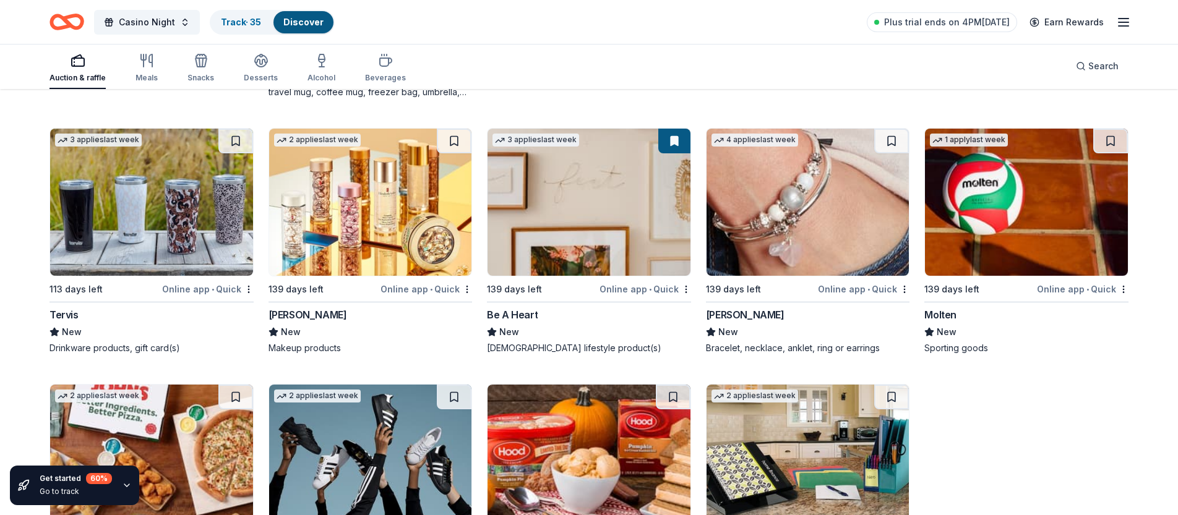
scroll to position [12511, 0]
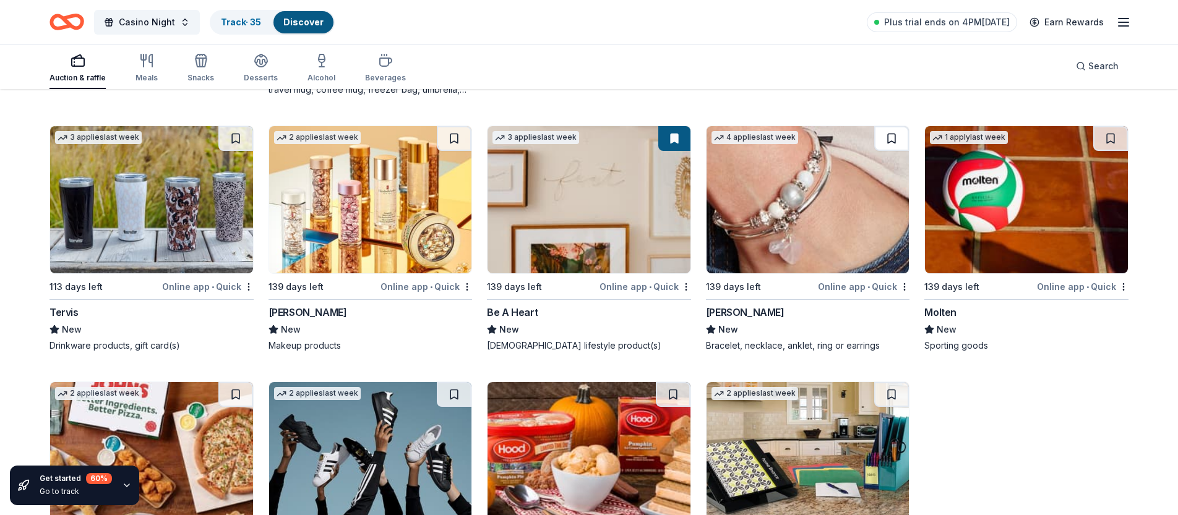
click at [895, 139] on button at bounding box center [891, 138] width 35 height 25
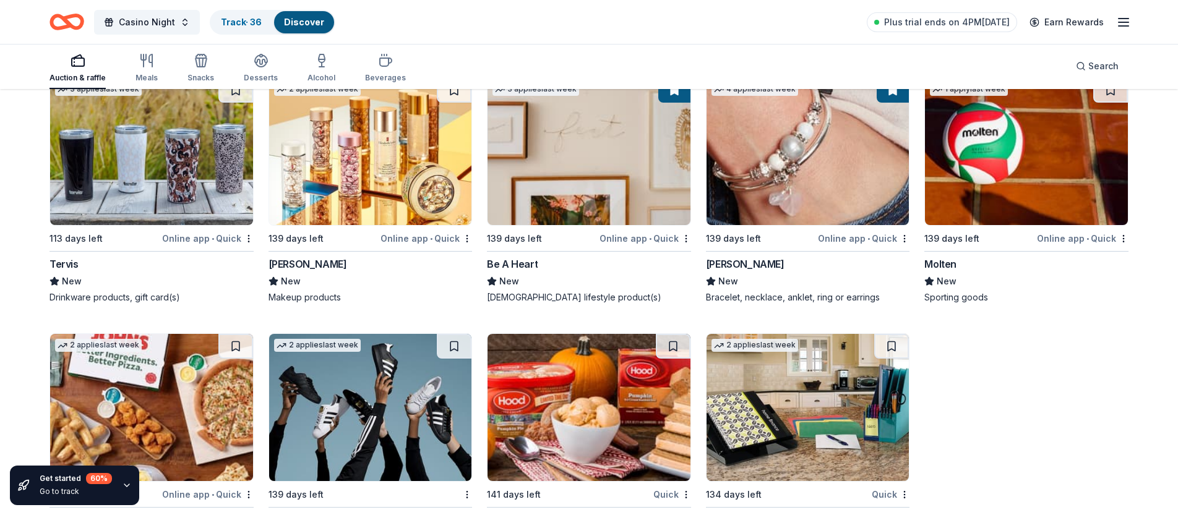
scroll to position [12558, 0]
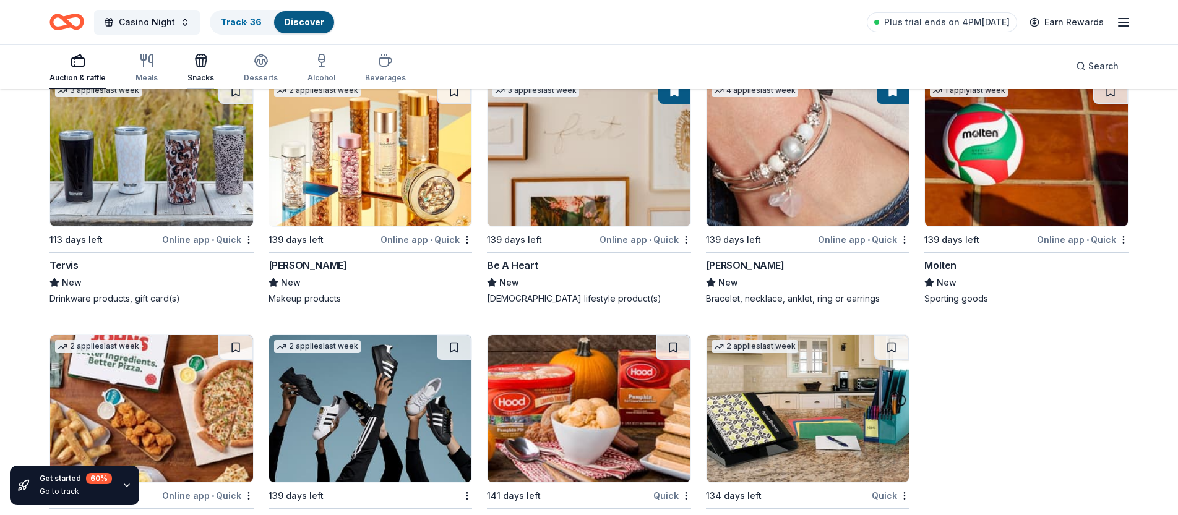
click at [204, 61] on icon "button" at bounding box center [200, 62] width 11 height 9
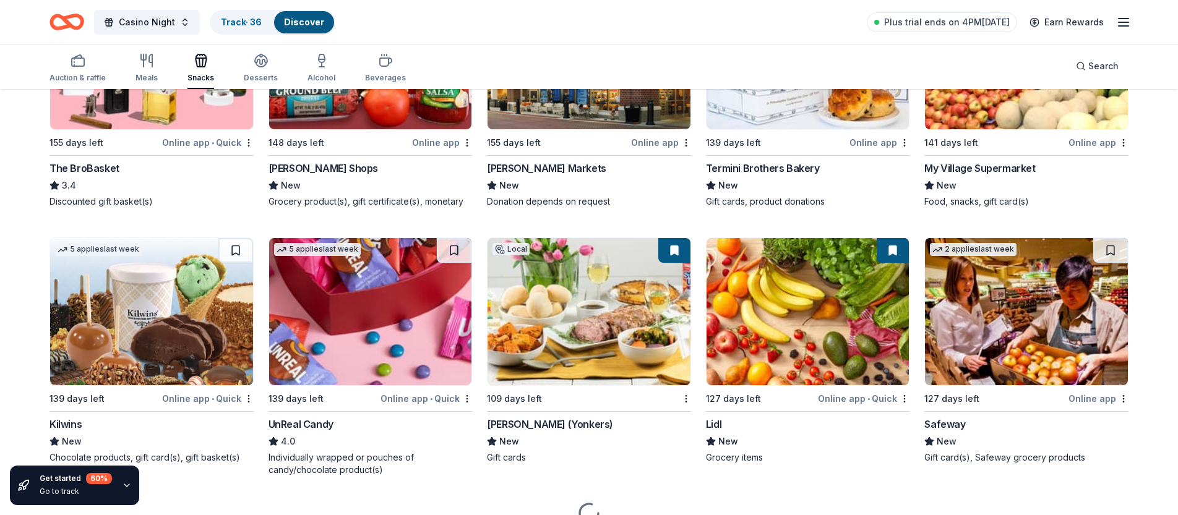
scroll to position [784, 0]
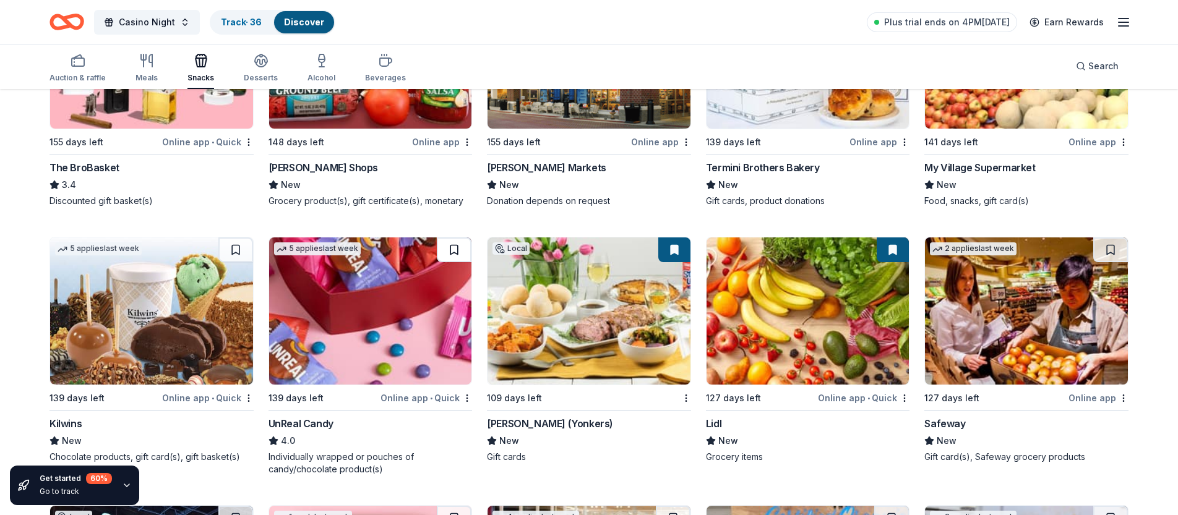
click at [450, 244] on button at bounding box center [454, 250] width 35 height 25
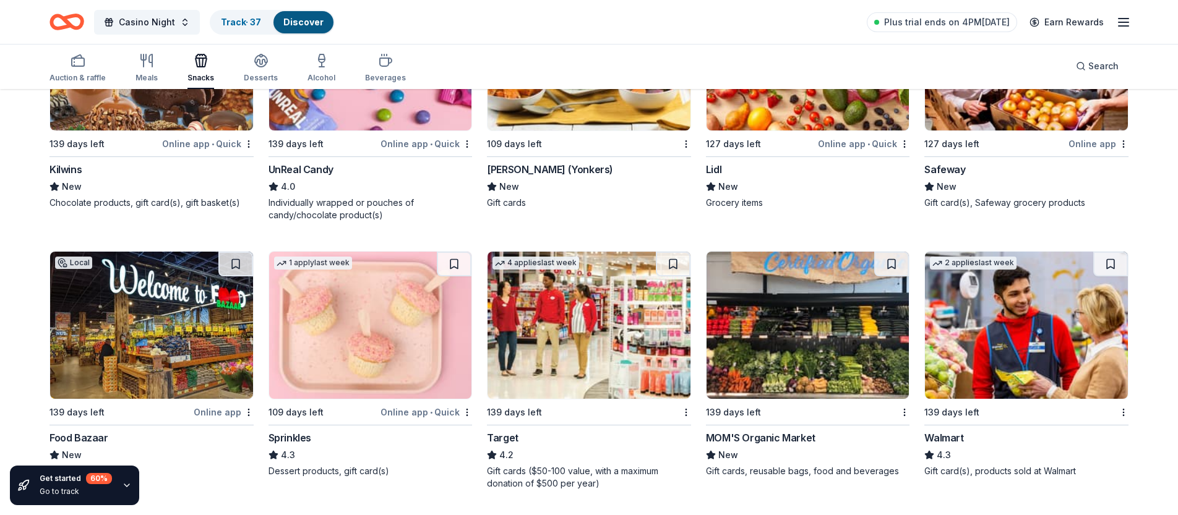
scroll to position [1041, 0]
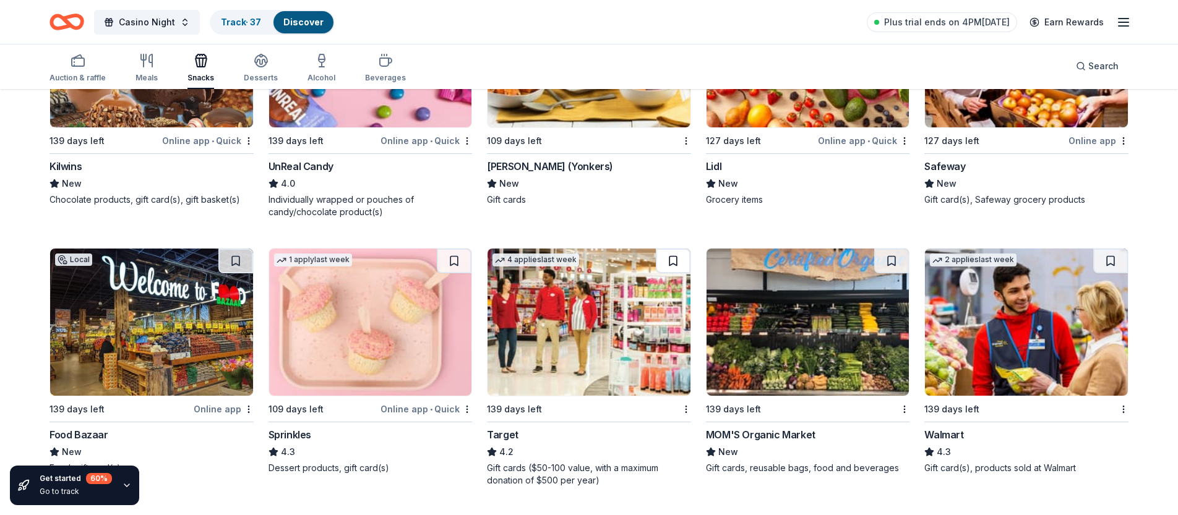
click at [670, 262] on button at bounding box center [673, 261] width 35 height 25
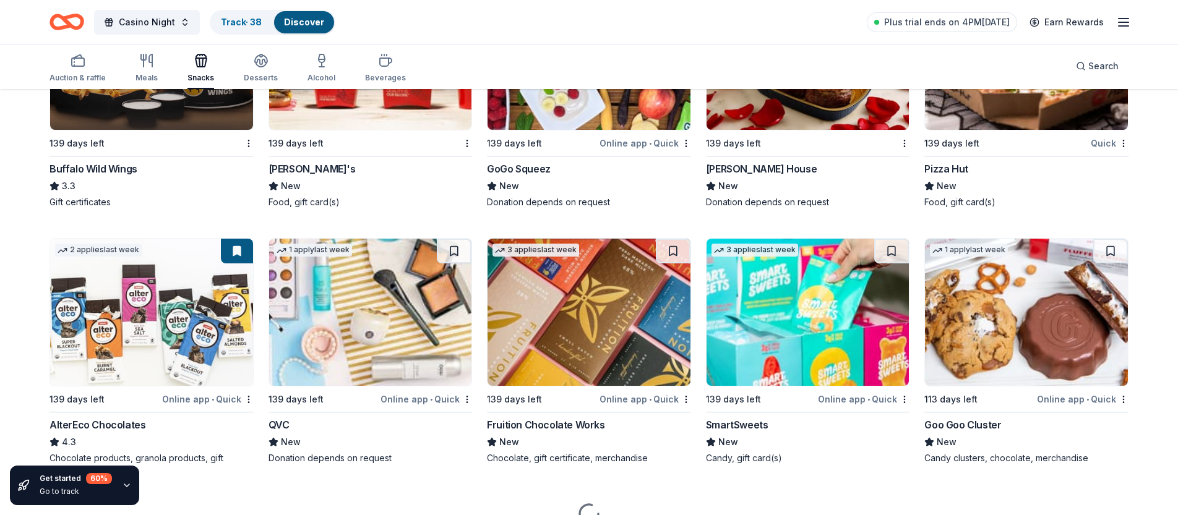
scroll to position [1836, 0]
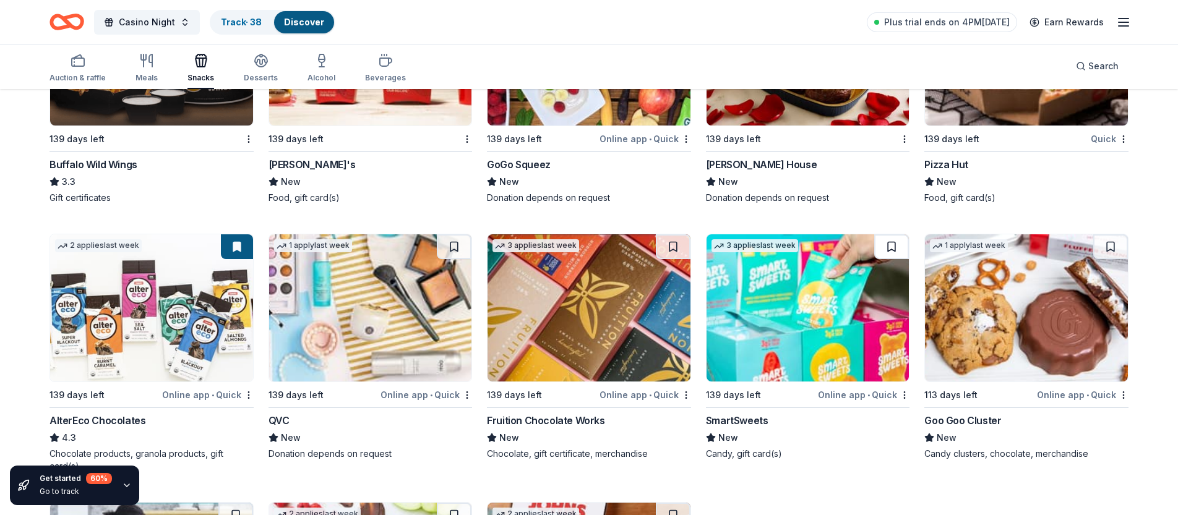
click at [893, 248] on button at bounding box center [891, 246] width 35 height 25
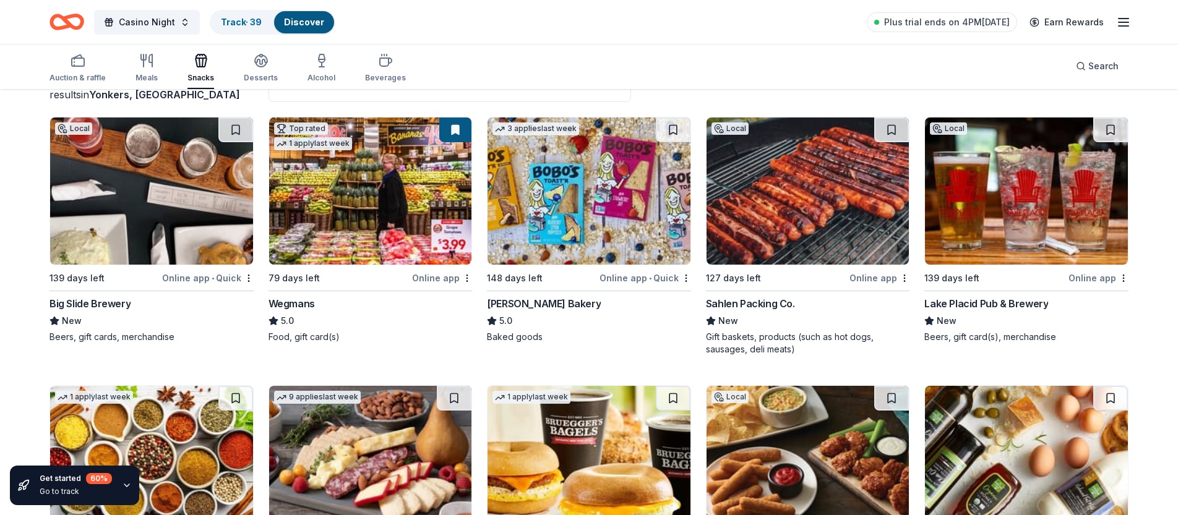
scroll to position [0, 0]
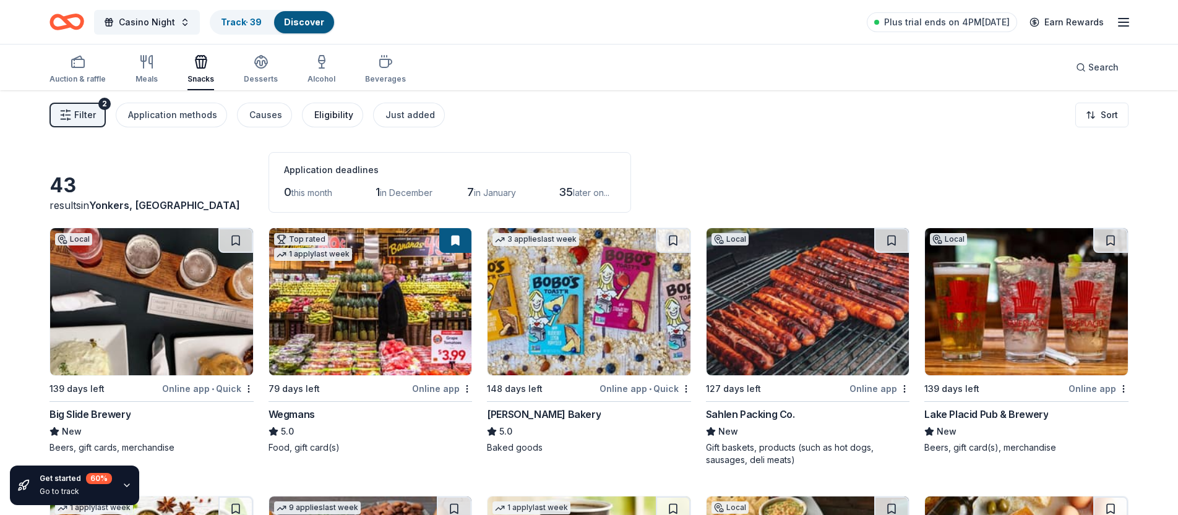
click at [327, 115] on div "Eligibility" at bounding box center [333, 115] width 39 height 15
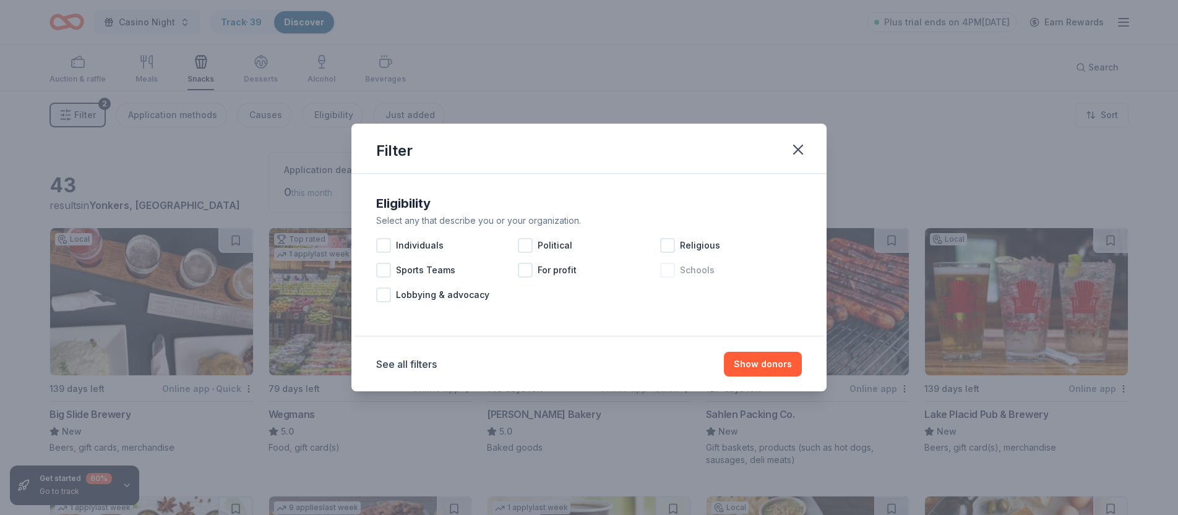
click at [673, 271] on div at bounding box center [667, 270] width 15 height 15
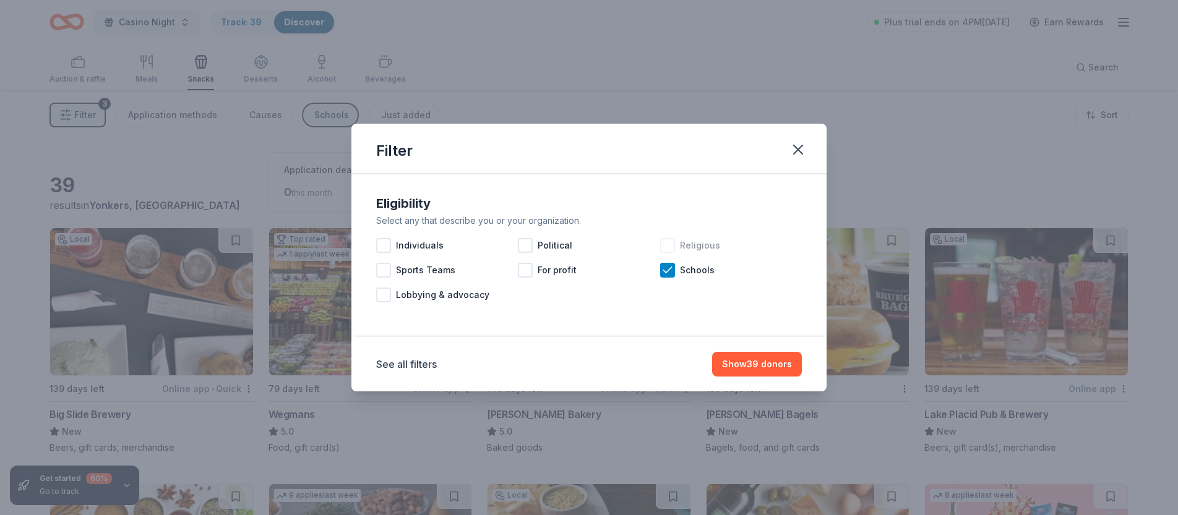
click at [671, 244] on div at bounding box center [667, 245] width 15 height 15
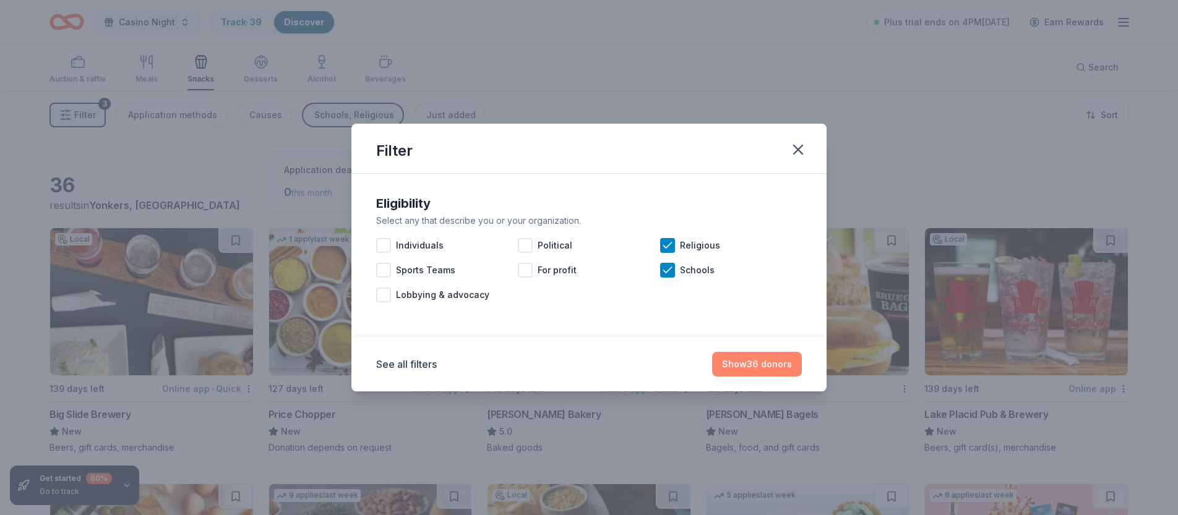
click at [772, 368] on button "Show 36 donors" at bounding box center [757, 364] width 90 height 25
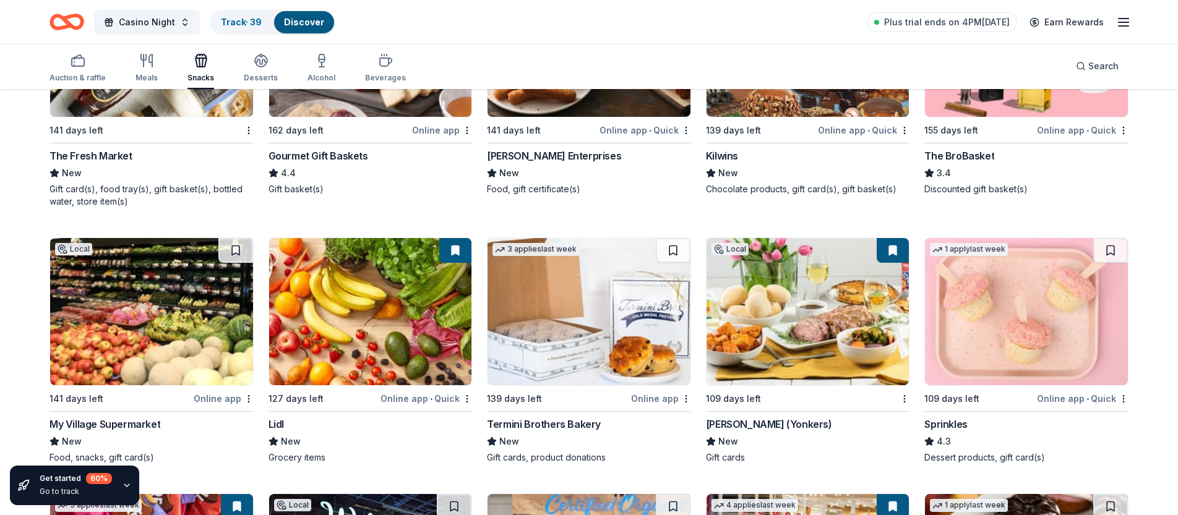
scroll to position [517, 0]
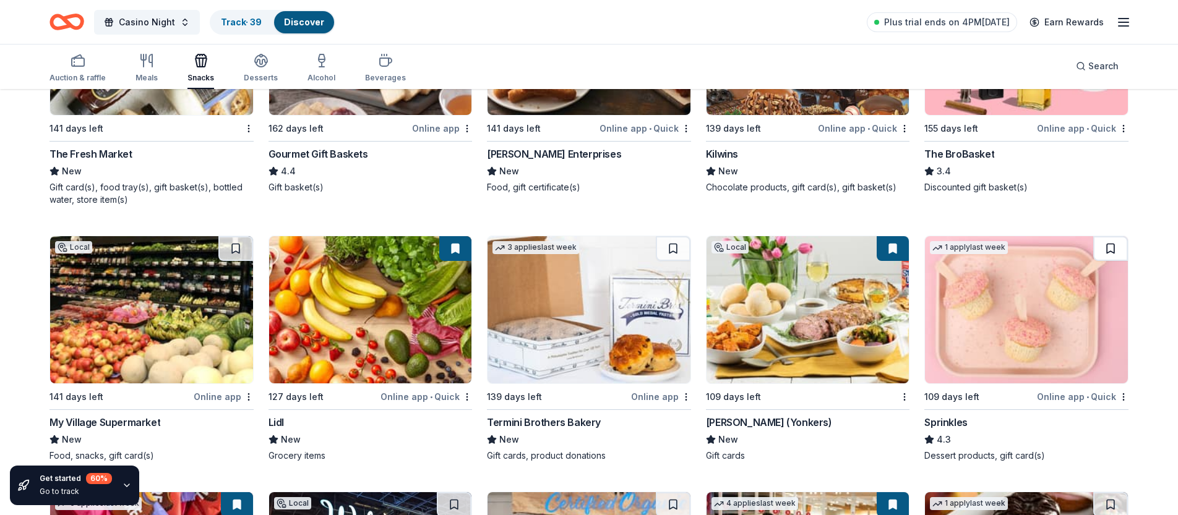
click at [1115, 251] on button at bounding box center [1110, 248] width 35 height 25
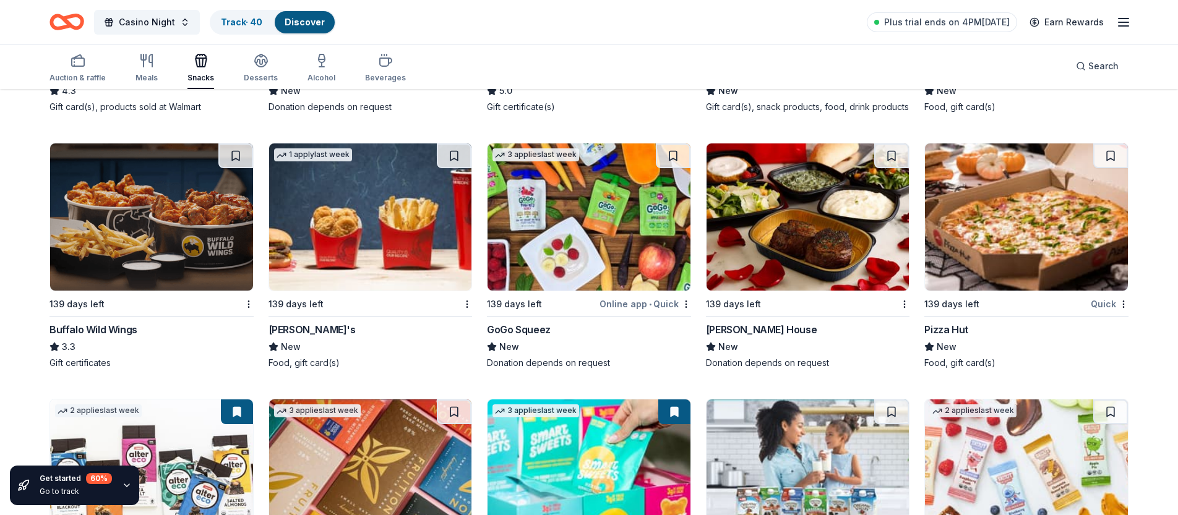
scroll to position [1402, 0]
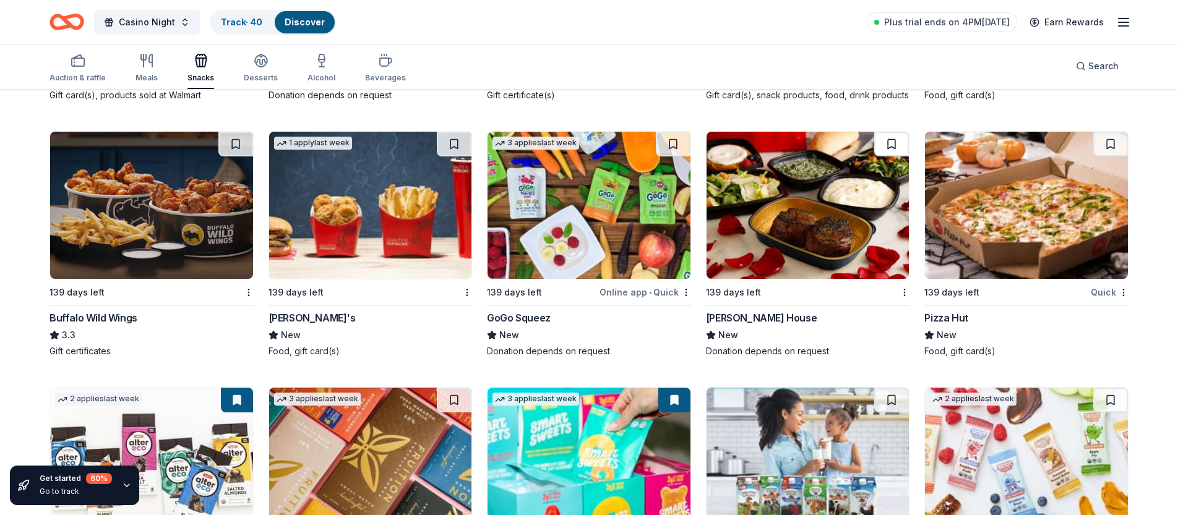
click at [900, 134] on button at bounding box center [891, 144] width 35 height 25
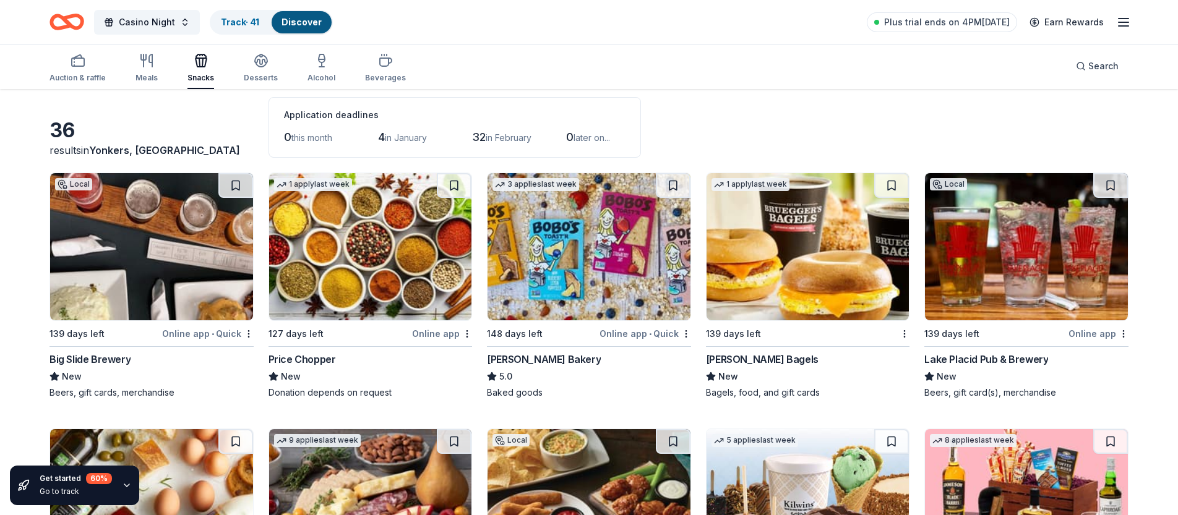
scroll to position [0, 0]
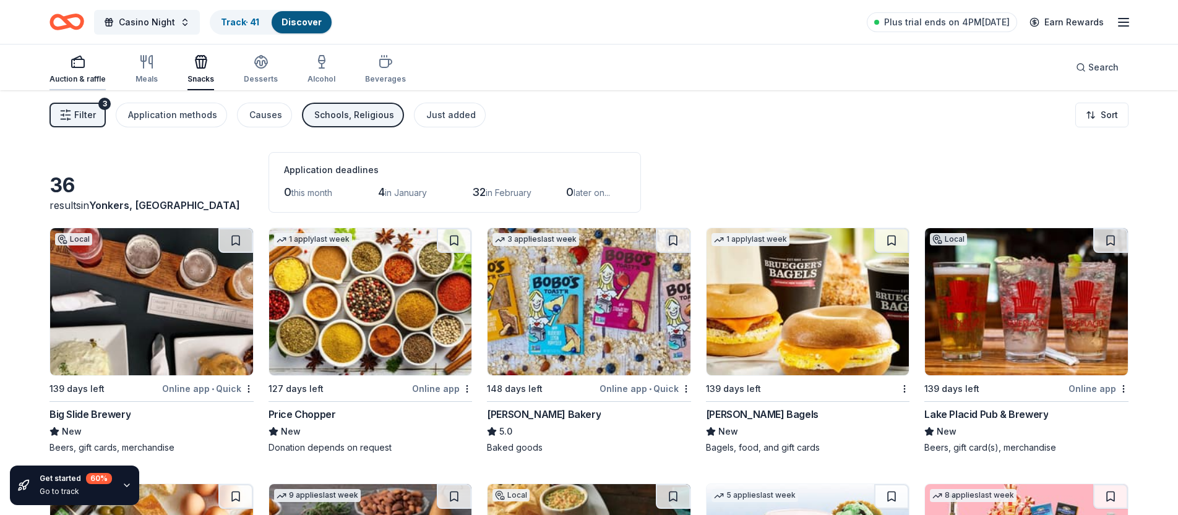
click at [85, 73] on div "Auction & raffle" at bounding box center [77, 69] width 56 height 30
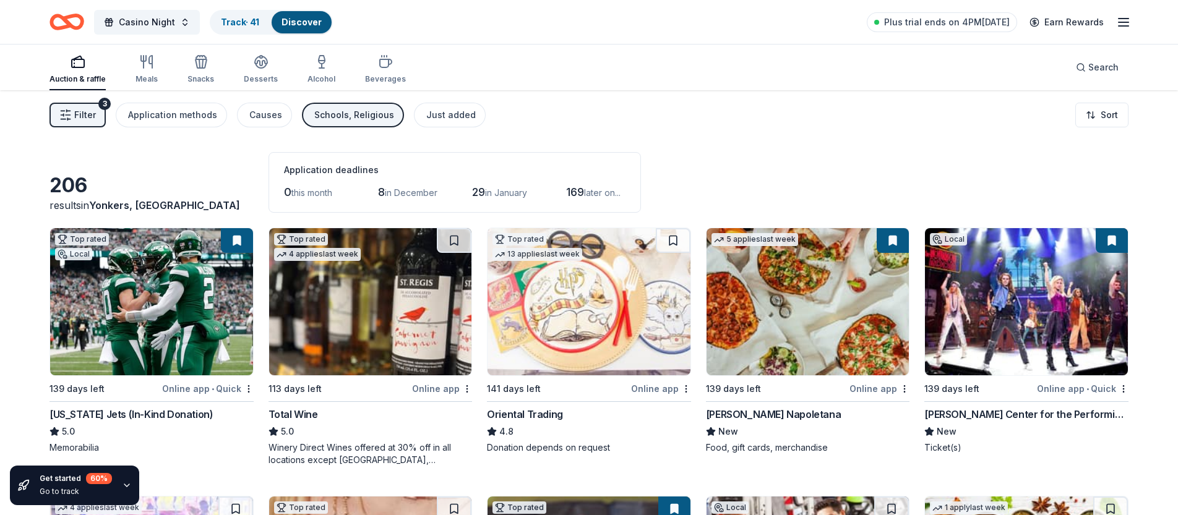
click at [350, 113] on div "Schools, Religious" at bounding box center [354, 115] width 80 height 15
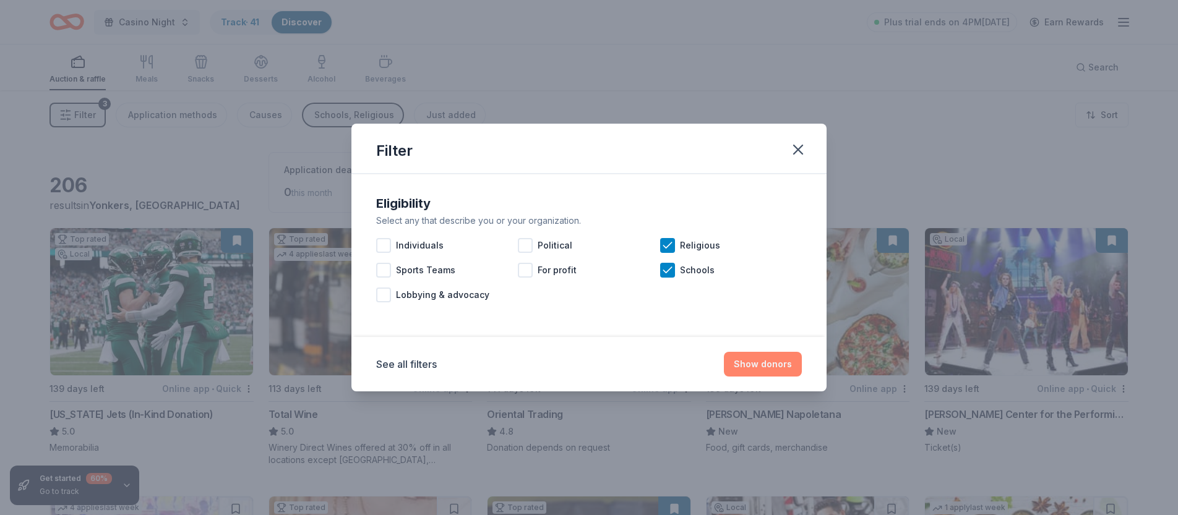
click at [770, 371] on button "Show donors" at bounding box center [763, 364] width 78 height 25
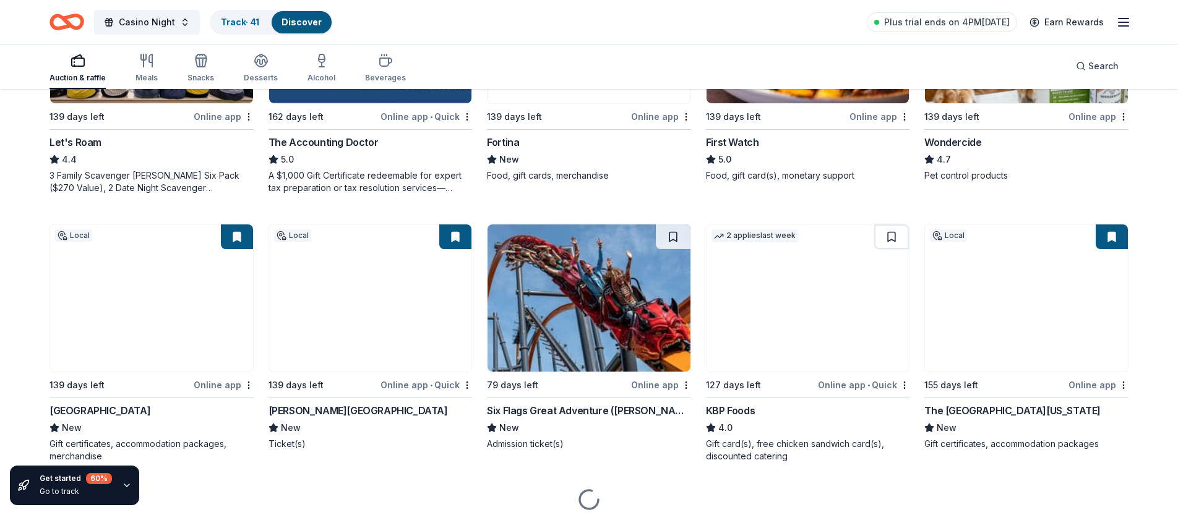
scroll to position [812, 0]
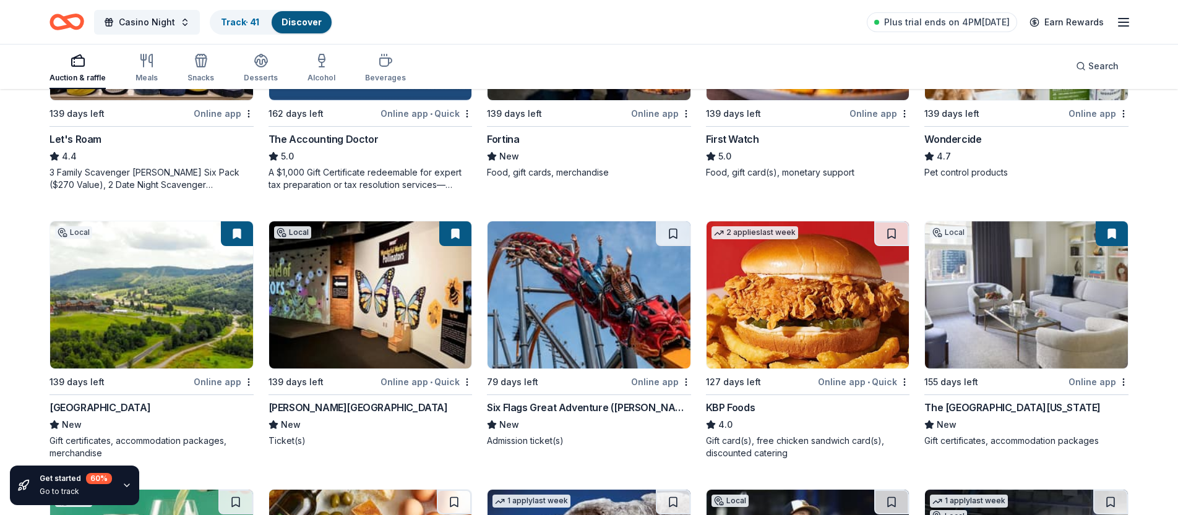
click at [120, 406] on div "Greek Peak Mountain Resort" at bounding box center [99, 407] width 101 height 15
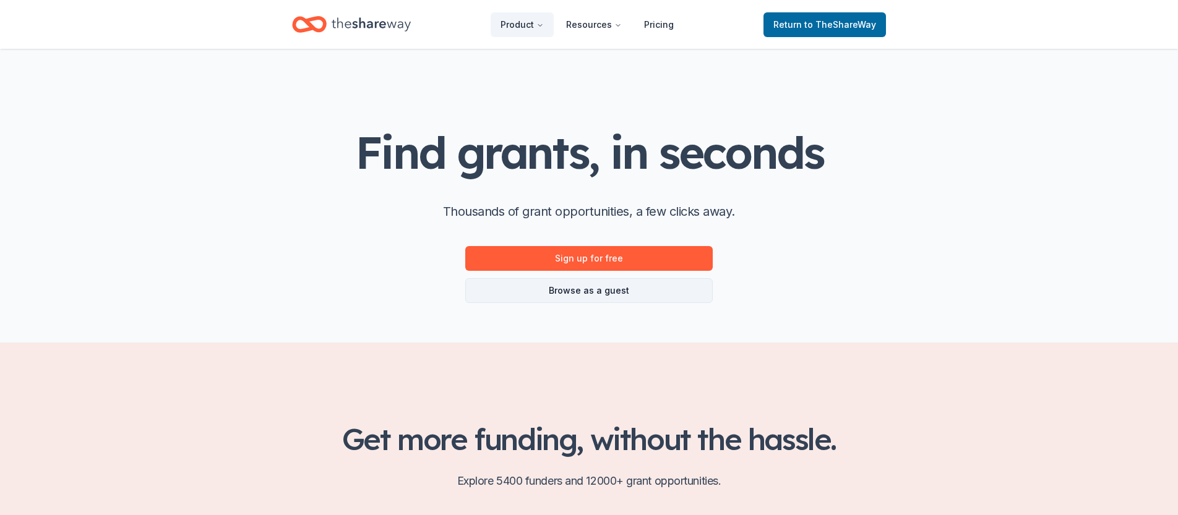
click at [586, 295] on link "Browse as a guest" at bounding box center [588, 290] width 247 height 25
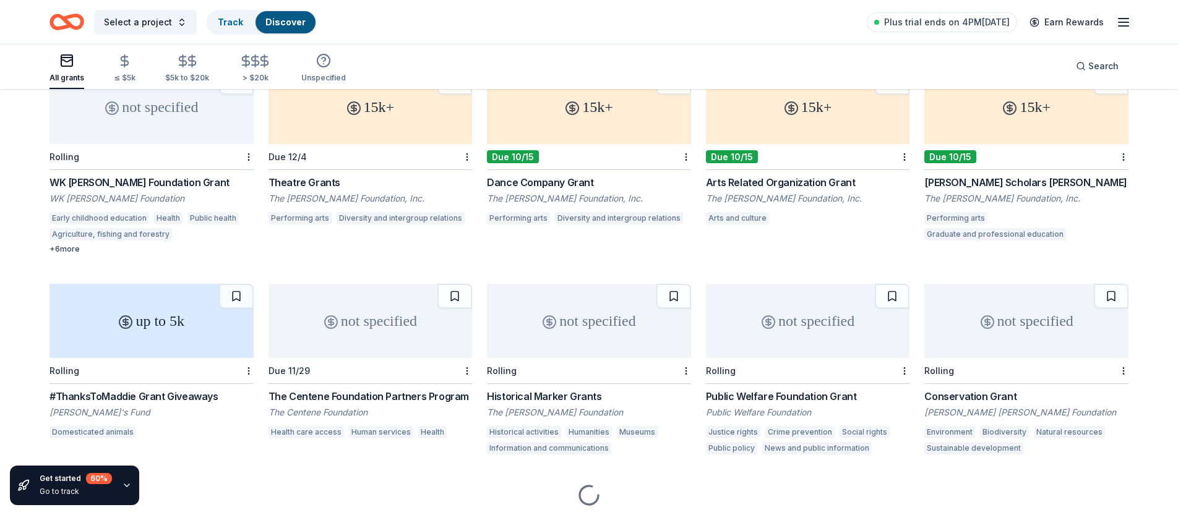
scroll to position [122, 0]
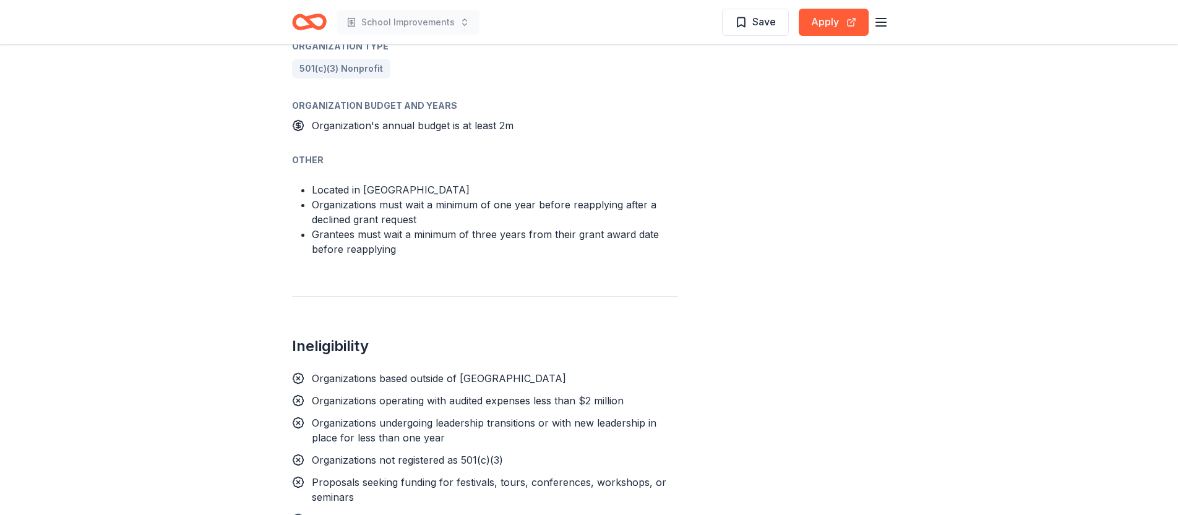
scroll to position [915, 0]
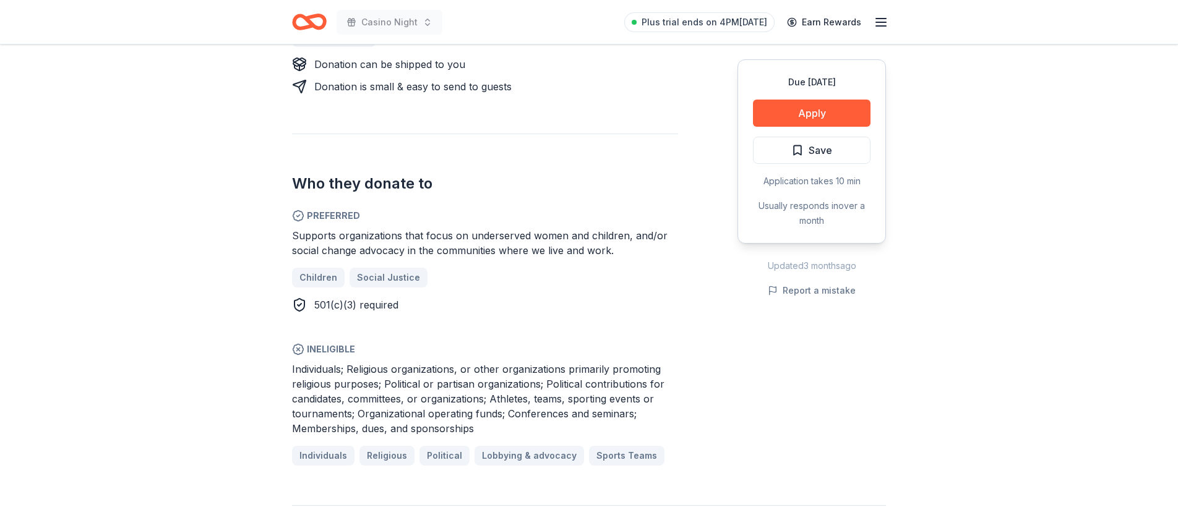
scroll to position [603, 0]
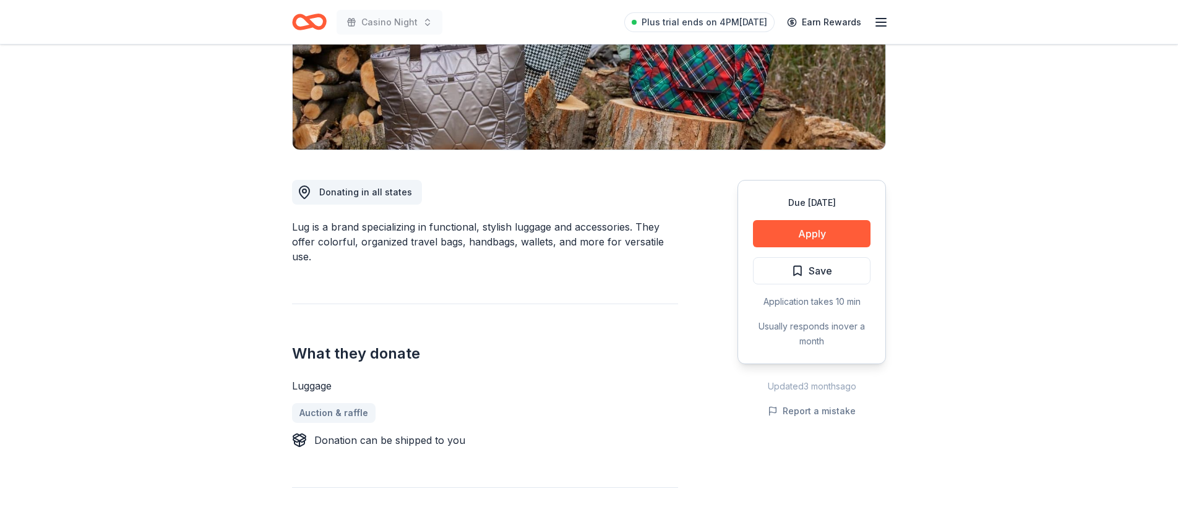
scroll to position [227, 0]
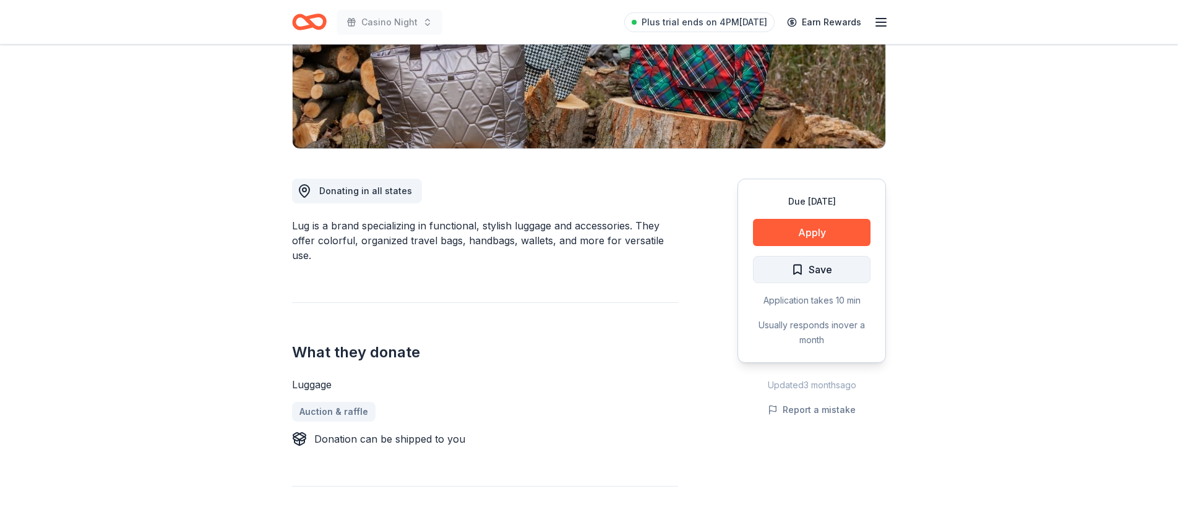
click at [800, 265] on span "Save" at bounding box center [811, 270] width 41 height 16
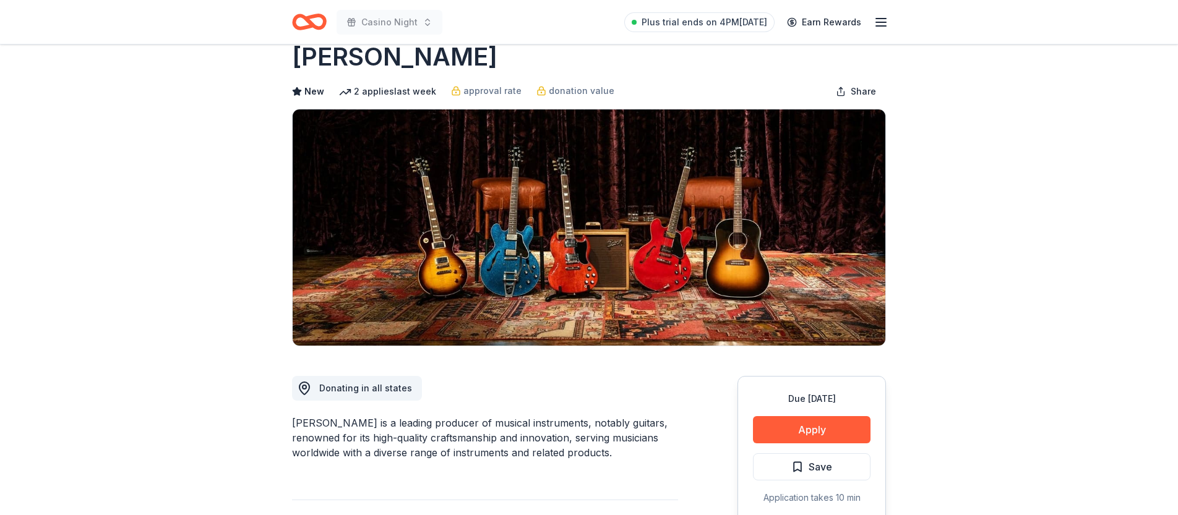
scroll to position [40, 0]
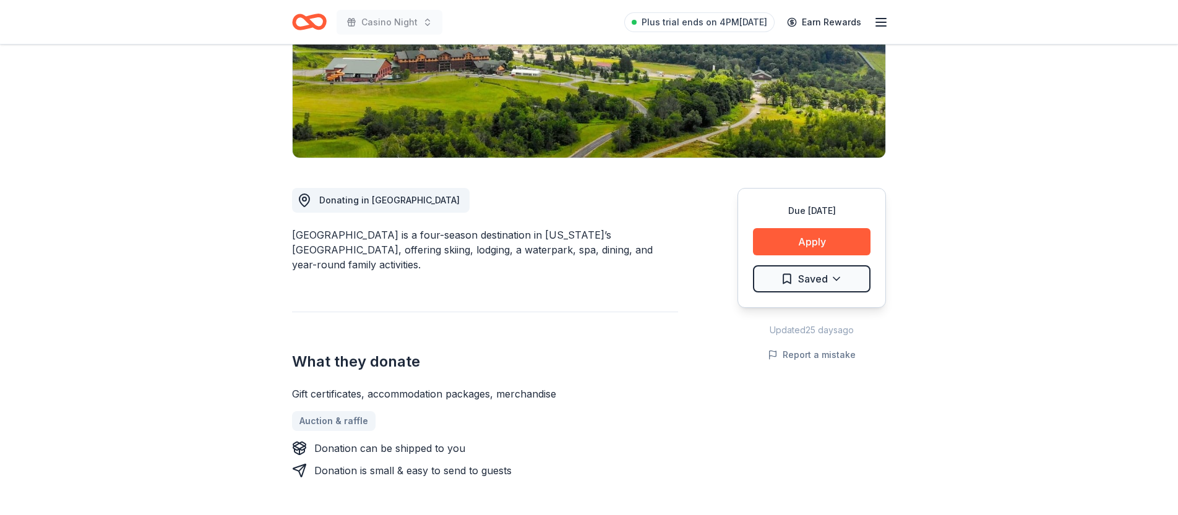
scroll to position [239, 0]
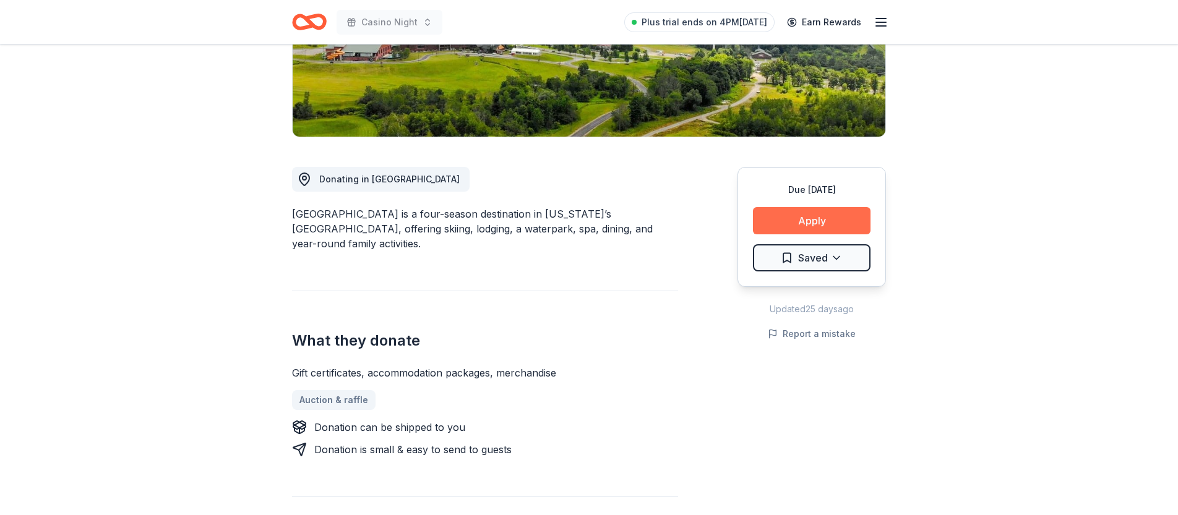
click at [814, 225] on button "Apply" at bounding box center [812, 220] width 118 height 27
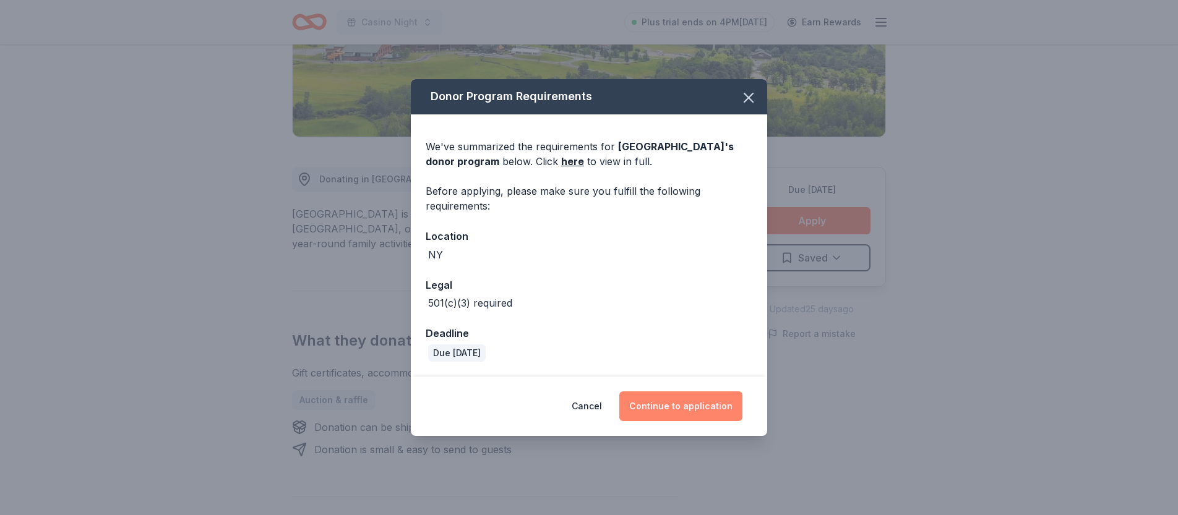
click at [645, 406] on button "Continue to application" at bounding box center [680, 407] width 123 height 30
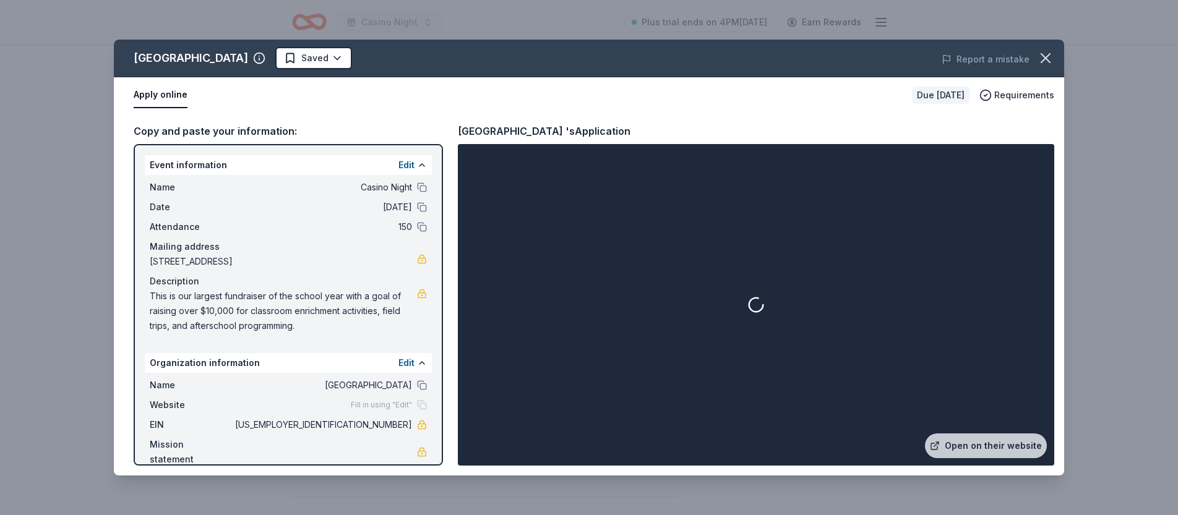
scroll to position [2, 0]
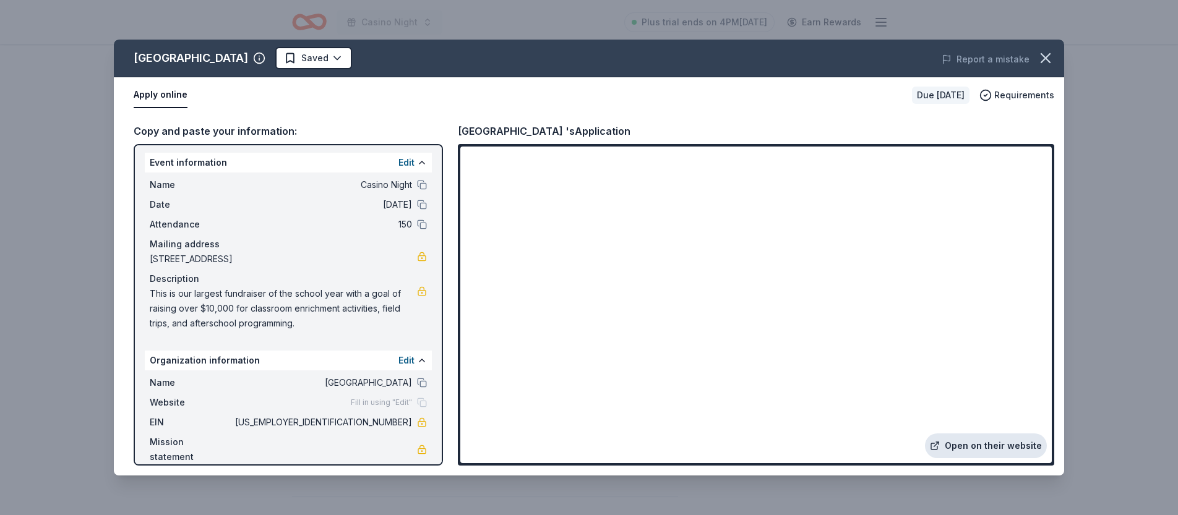
click at [1007, 445] on link "Open on their website" at bounding box center [986, 446] width 122 height 25
drag, startPoint x: 361, startPoint y: 421, endPoint x: 410, endPoint y: 423, distance: 49.5
click at [411, 423] on span "43-0658188" at bounding box center [322, 422] width 179 height 15
drag, startPoint x: 411, startPoint y: 424, endPoint x: 365, endPoint y: 424, distance: 46.4
click at [365, 424] on span "43-0658188" at bounding box center [322, 422] width 179 height 15
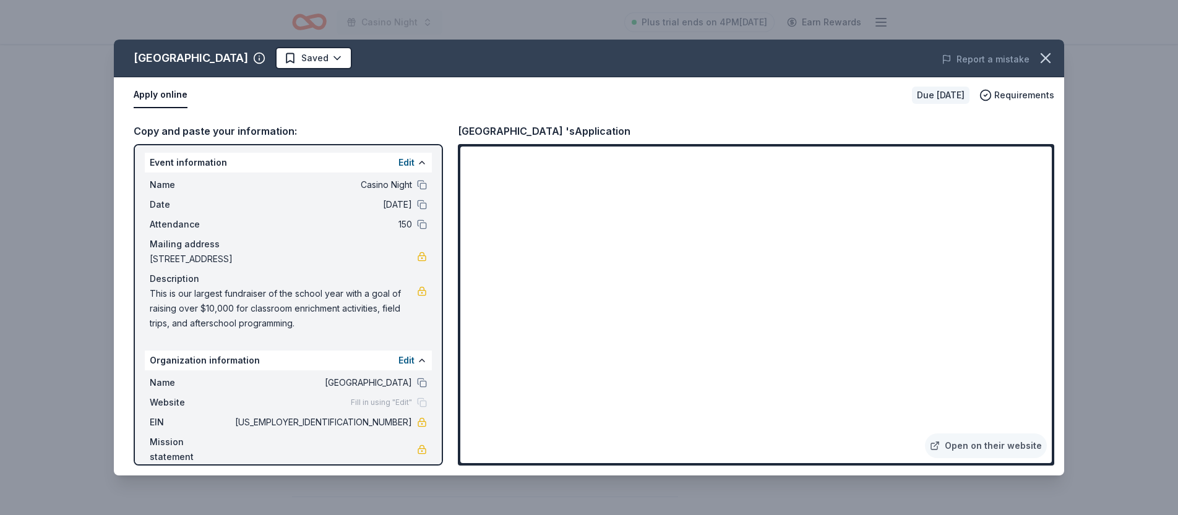
drag, startPoint x: 149, startPoint y: 293, endPoint x: 277, endPoint y: 312, distance: 129.5
click at [277, 312] on span "This is our largest fundraiser of the school year with a goal of raising over $…" at bounding box center [283, 308] width 267 height 45
drag, startPoint x: 296, startPoint y: 325, endPoint x: 206, endPoint y: 307, distance: 92.1
click at [206, 307] on span "This is our largest fundraiser of the school year with a goal of raising over $…" at bounding box center [283, 308] width 267 height 45
click at [185, 135] on div "Copy and paste your information:" at bounding box center [288, 131] width 309 height 16
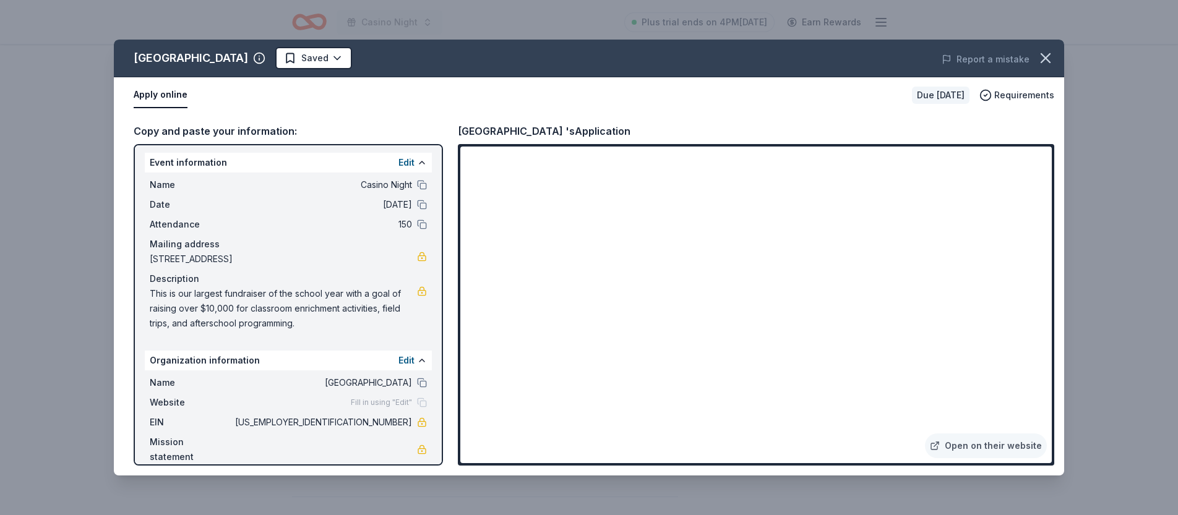
click at [150, 98] on button "Apply online" at bounding box center [161, 95] width 54 height 26
click at [163, 295] on span "This is our largest fundraiser of the school year with a goal of raising over $…" at bounding box center [283, 308] width 267 height 45
